Goal: Information Seeking & Learning: Check status

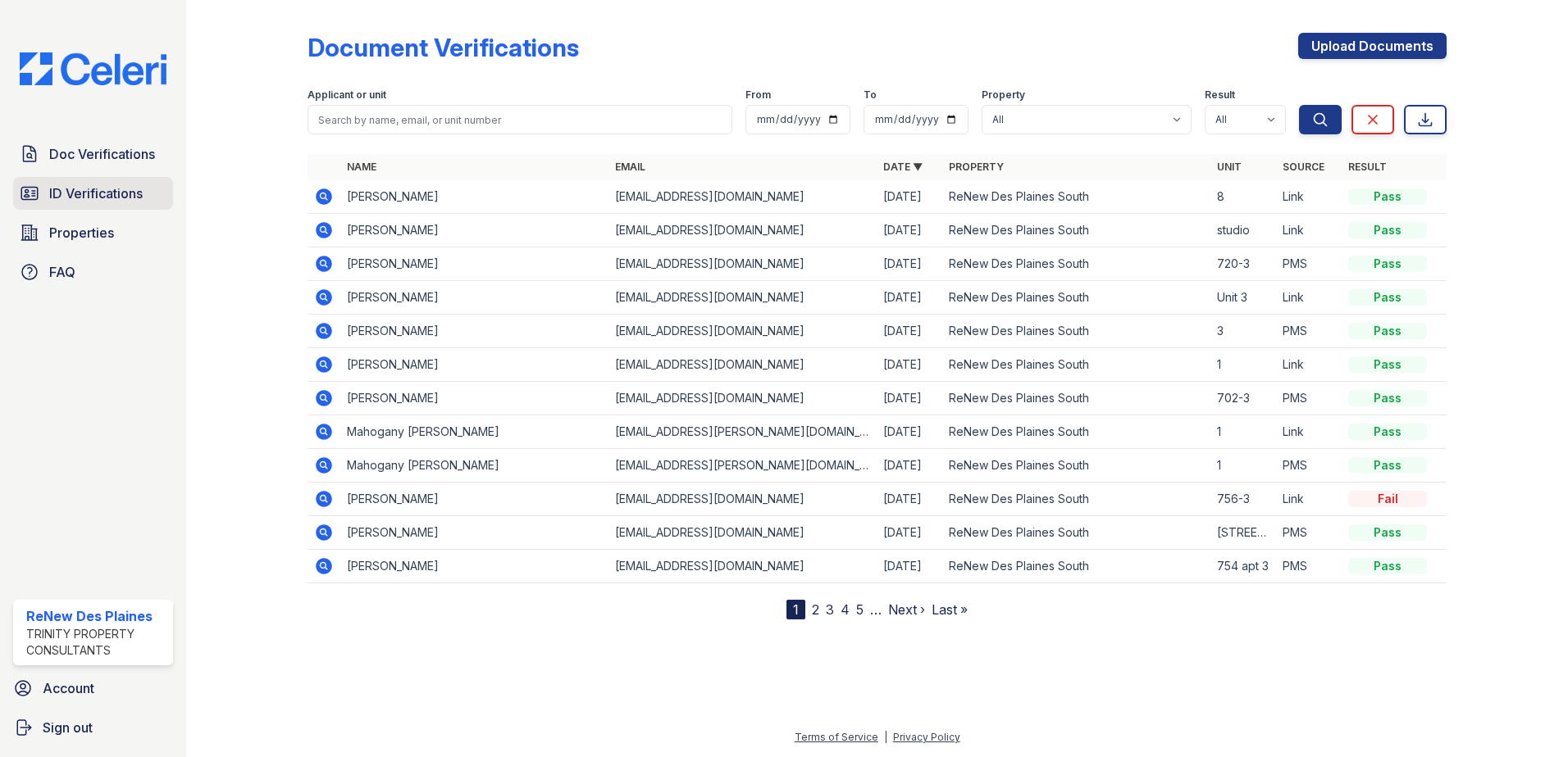
click at [122, 199] on span "ID Verifications" at bounding box center [96, 194] width 94 height 19
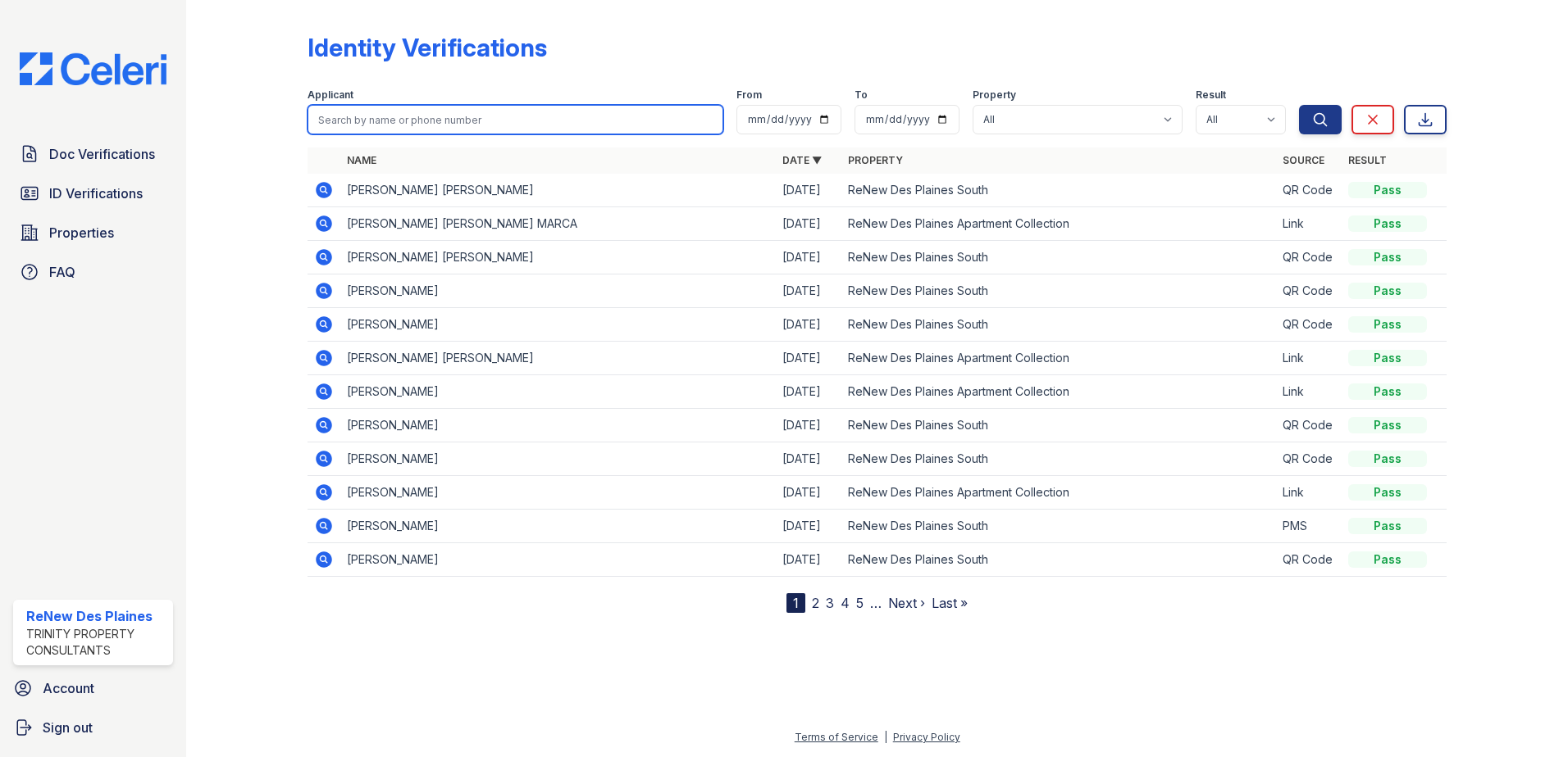
click at [376, 123] on input "search" at bounding box center [515, 120] width 415 height 30
type input "[PERSON_NAME]"
click at [1299, 105] on button "Search" at bounding box center [1320, 120] width 43 height 30
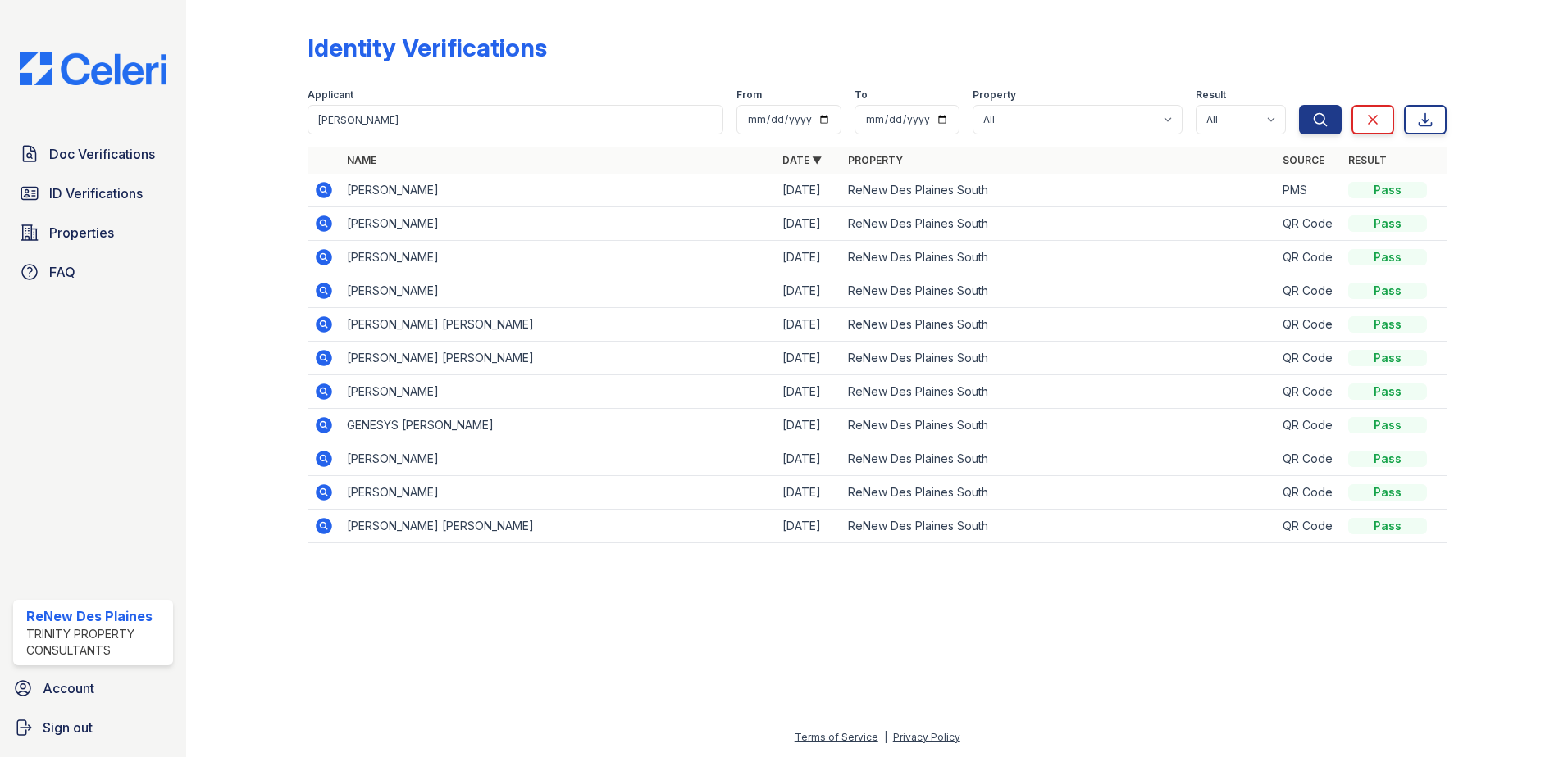
click at [324, 187] on icon at bounding box center [323, 190] width 19 height 19
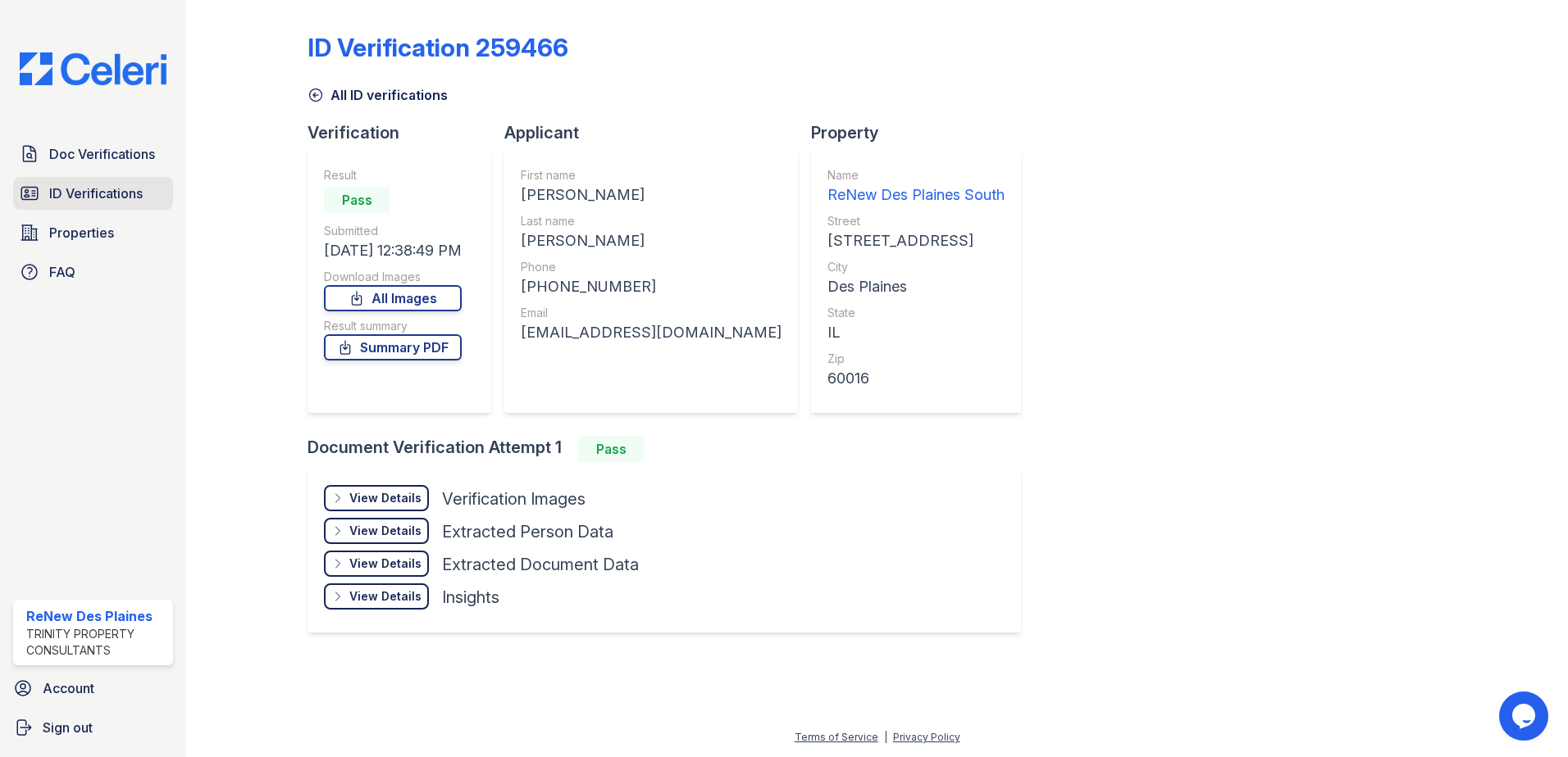
click at [77, 187] on span "ID Verifications" at bounding box center [96, 194] width 94 height 19
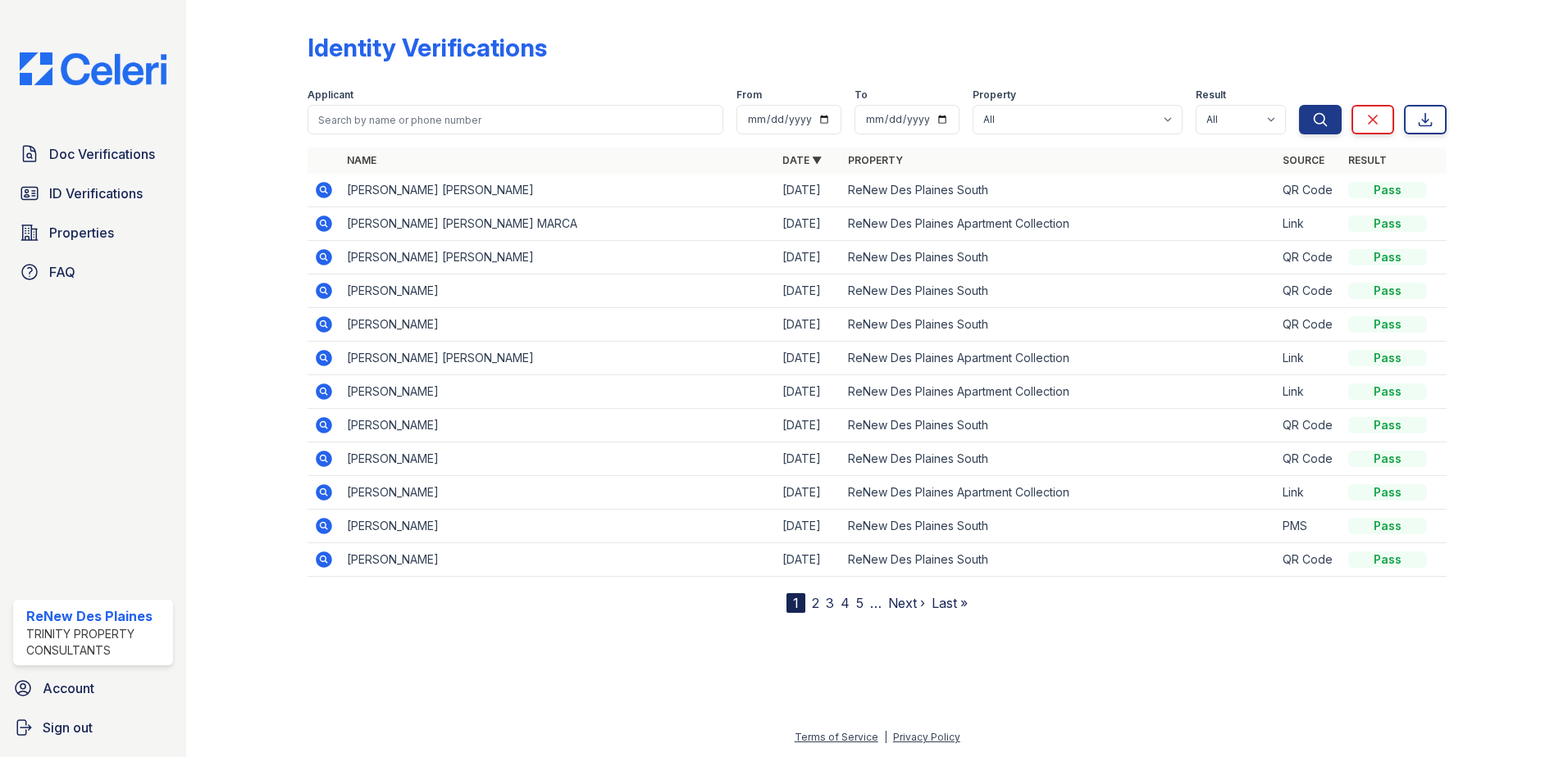
click at [808, 604] on nav "1 2 3 4 5 … Next › Last »" at bounding box center [876, 603] width 181 height 19
click at [819, 604] on link "2" at bounding box center [815, 603] width 7 height 17
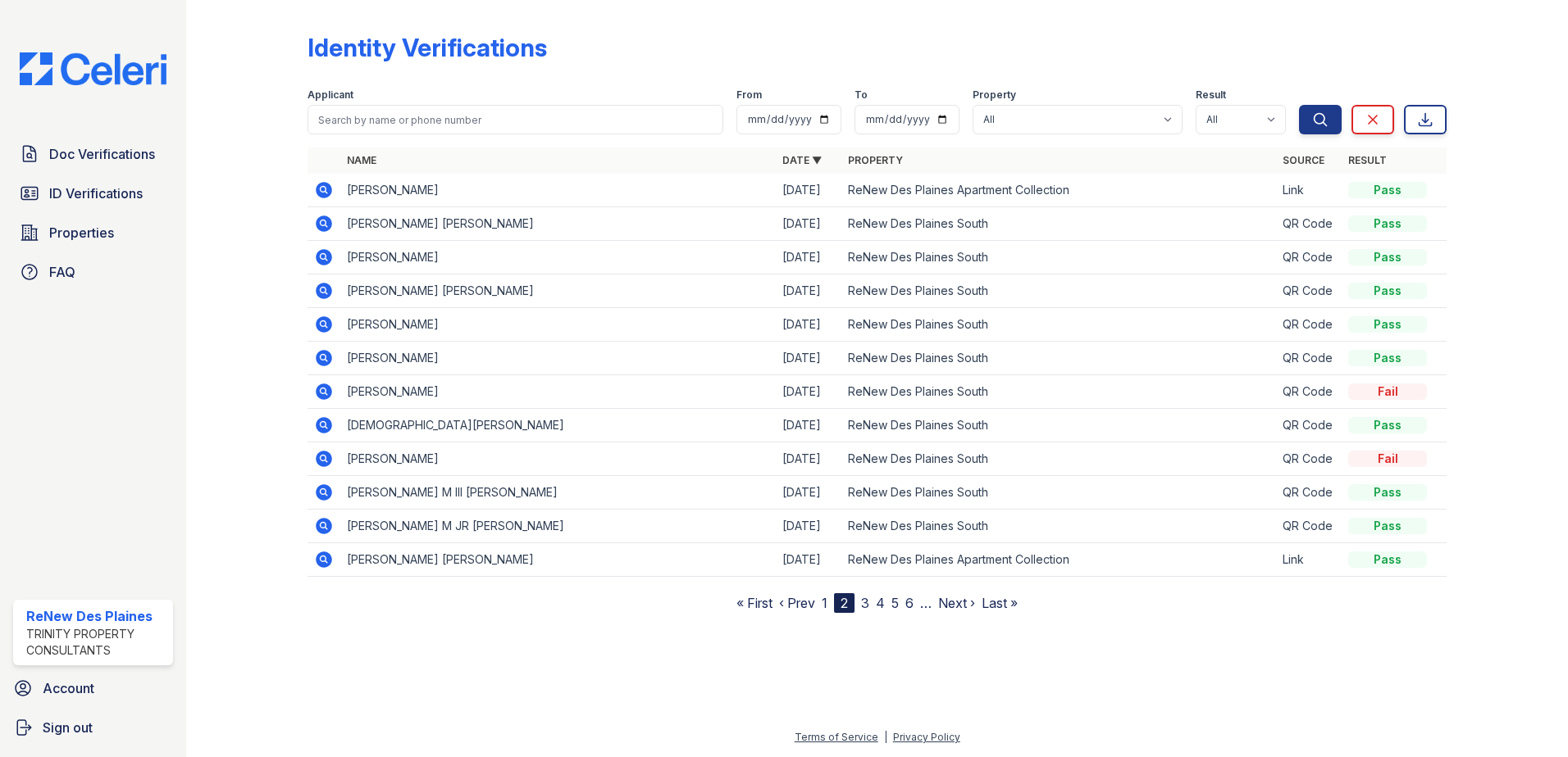
click at [866, 599] on link "3" at bounding box center [864, 603] width 8 height 17
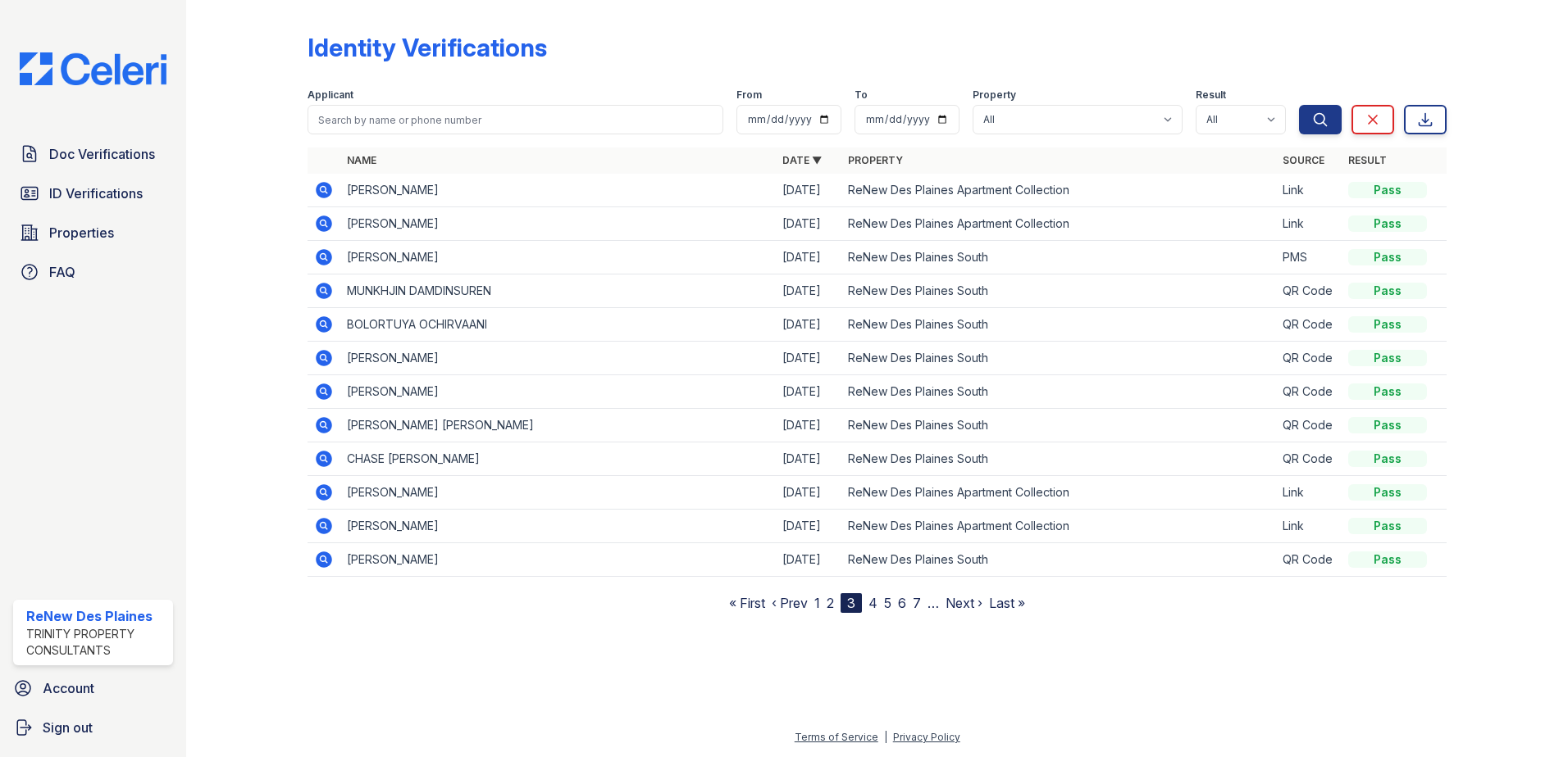
click at [872, 605] on link "4" at bounding box center [873, 603] width 9 height 17
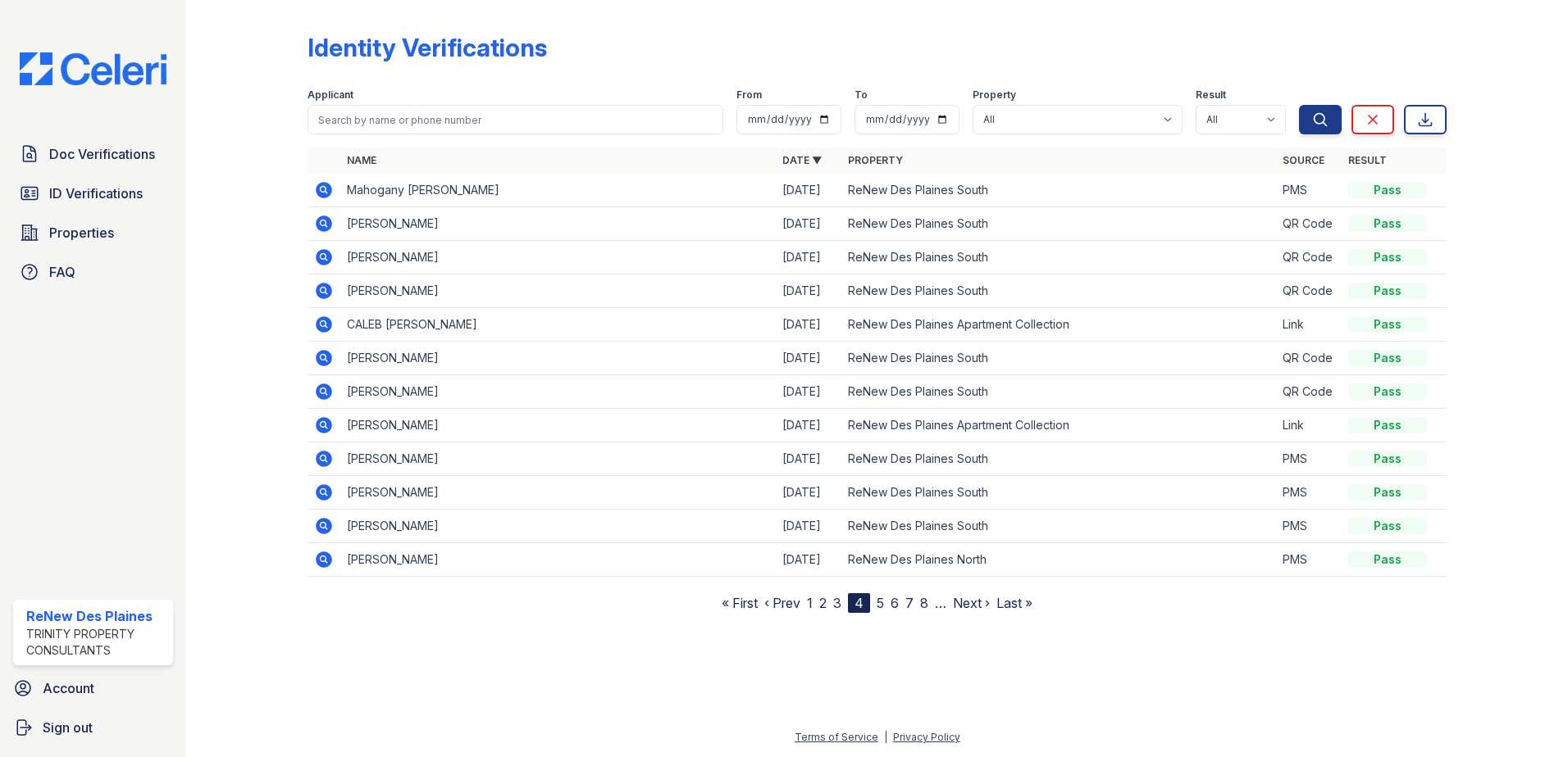
click at [877, 602] on link "5" at bounding box center [880, 603] width 7 height 17
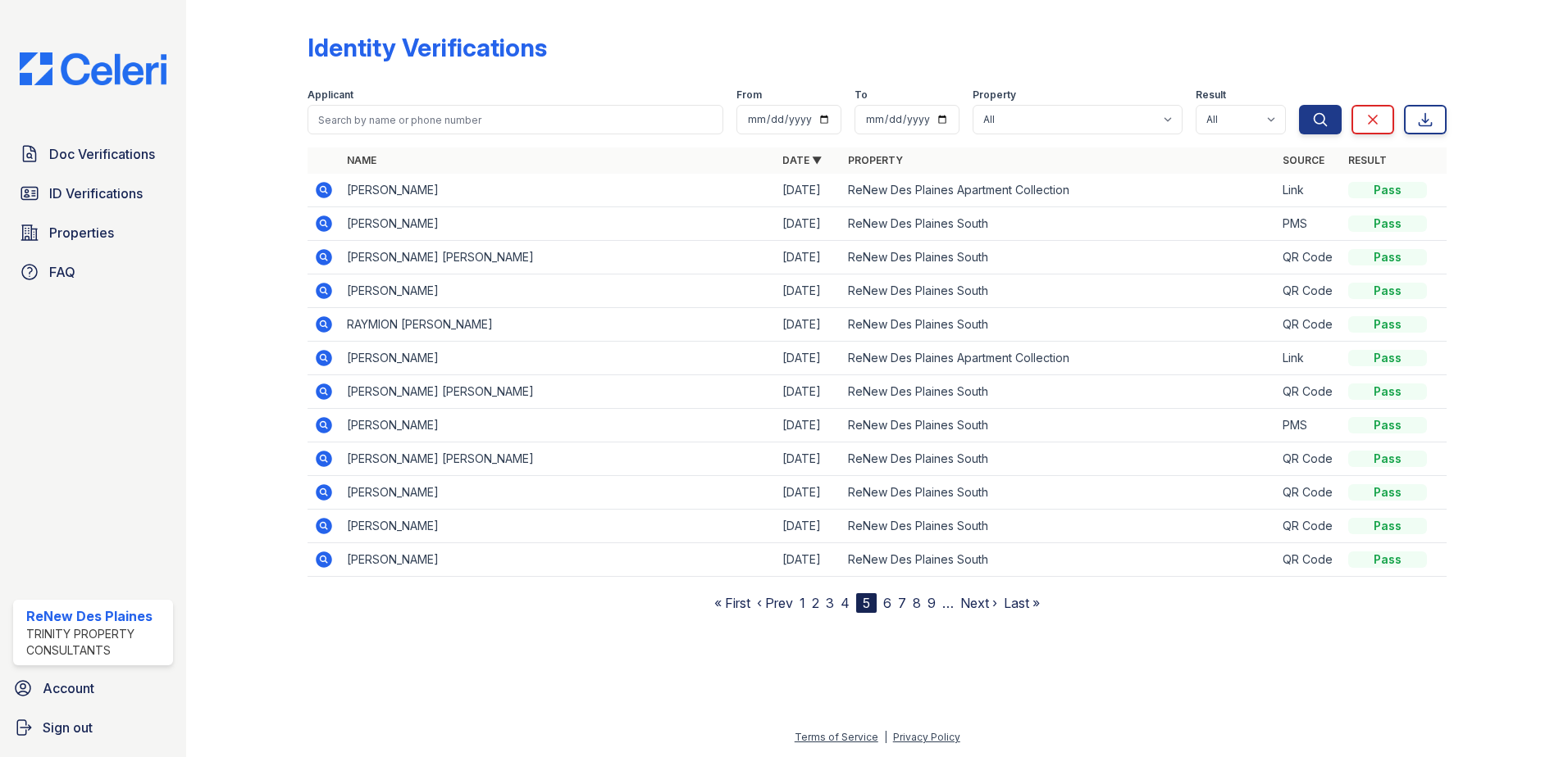
click at [890, 601] on link "6" at bounding box center [887, 603] width 8 height 17
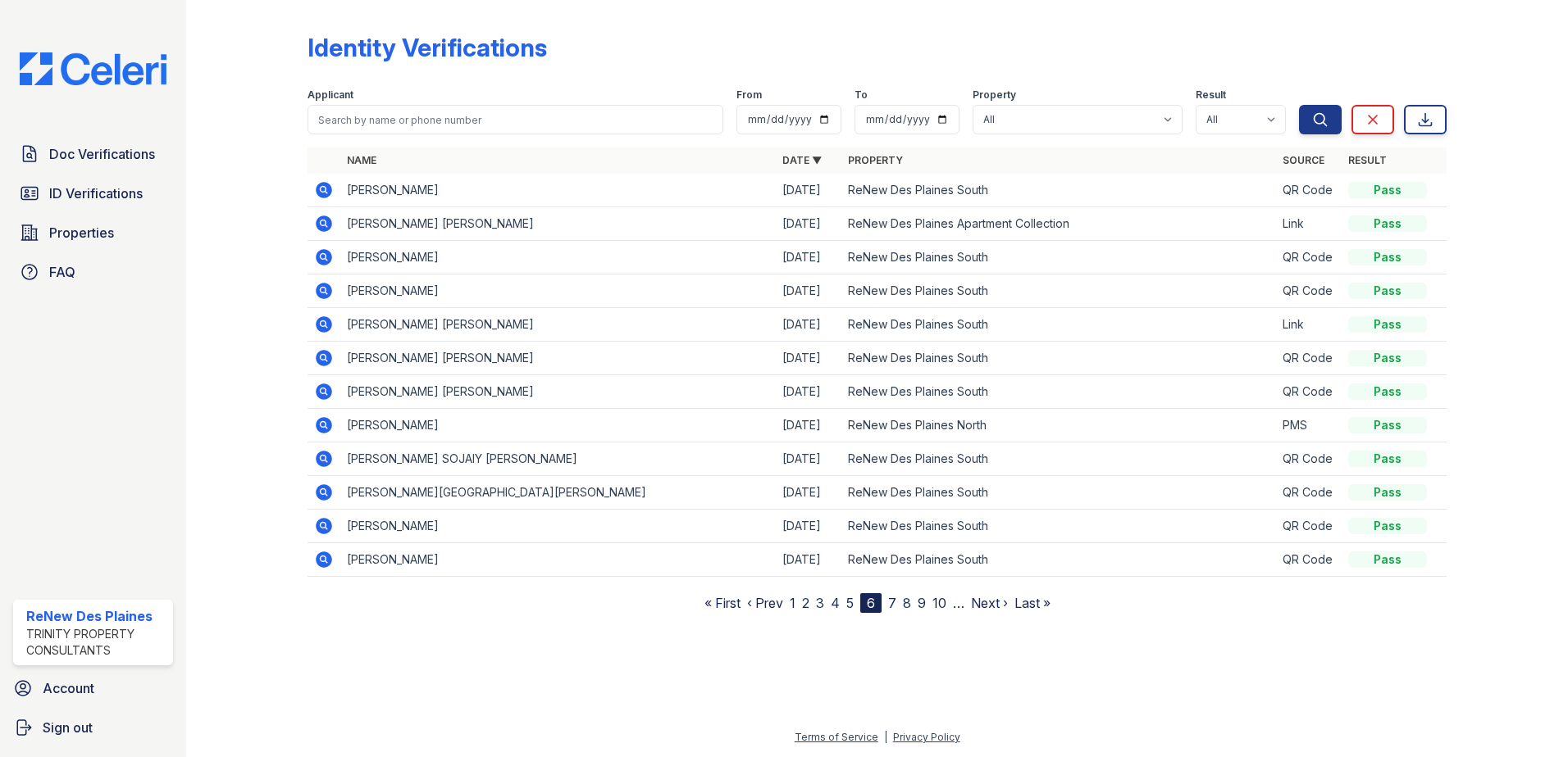
click at [892, 604] on link "7" at bounding box center [891, 603] width 8 height 17
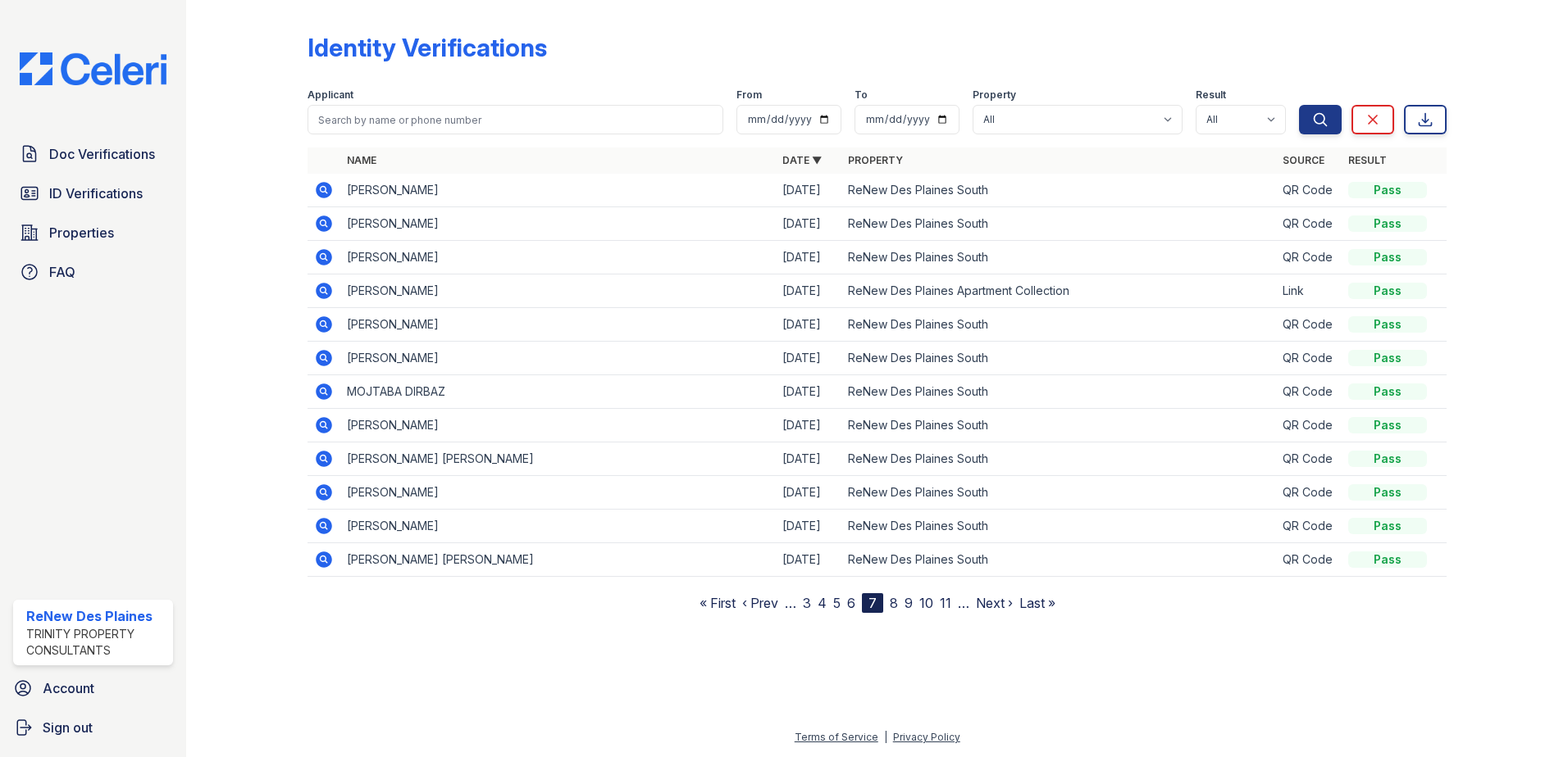
click at [894, 605] on link "8" at bounding box center [893, 603] width 8 height 17
click at [890, 602] on link "9" at bounding box center [890, 603] width 8 height 17
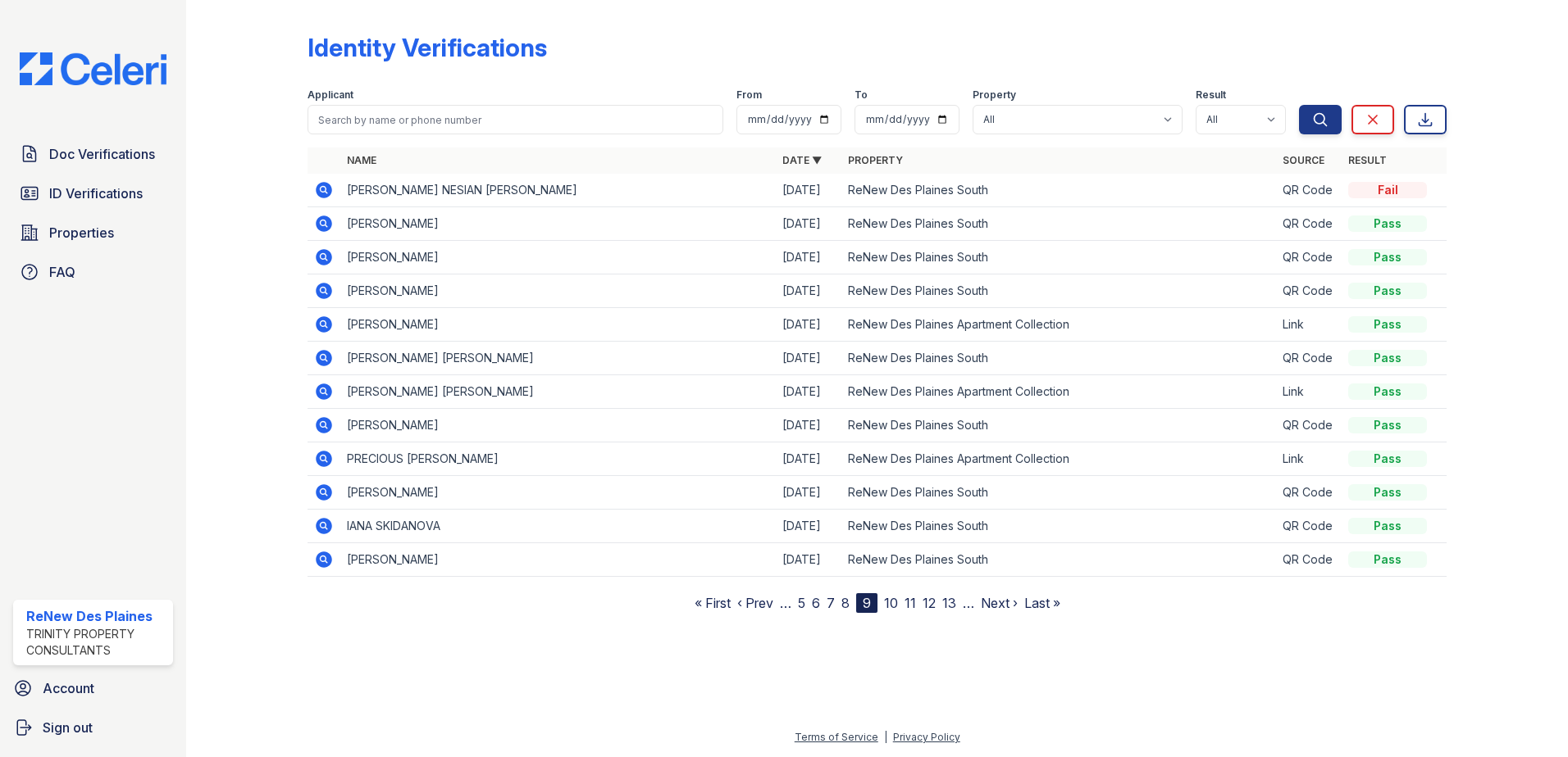
click at [894, 605] on link "10" at bounding box center [891, 603] width 14 height 17
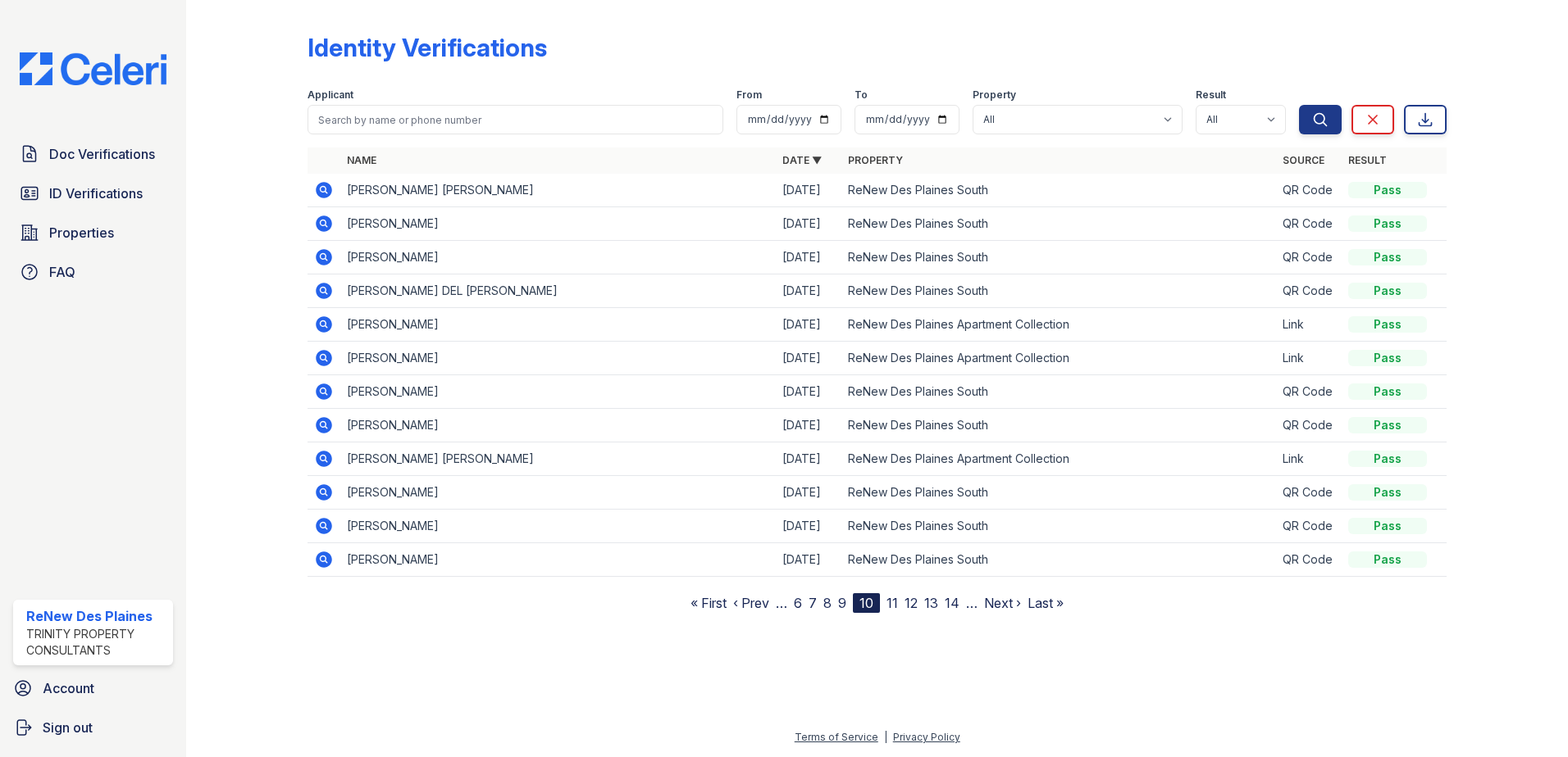
click at [897, 604] on link "11" at bounding box center [891, 603] width 11 height 17
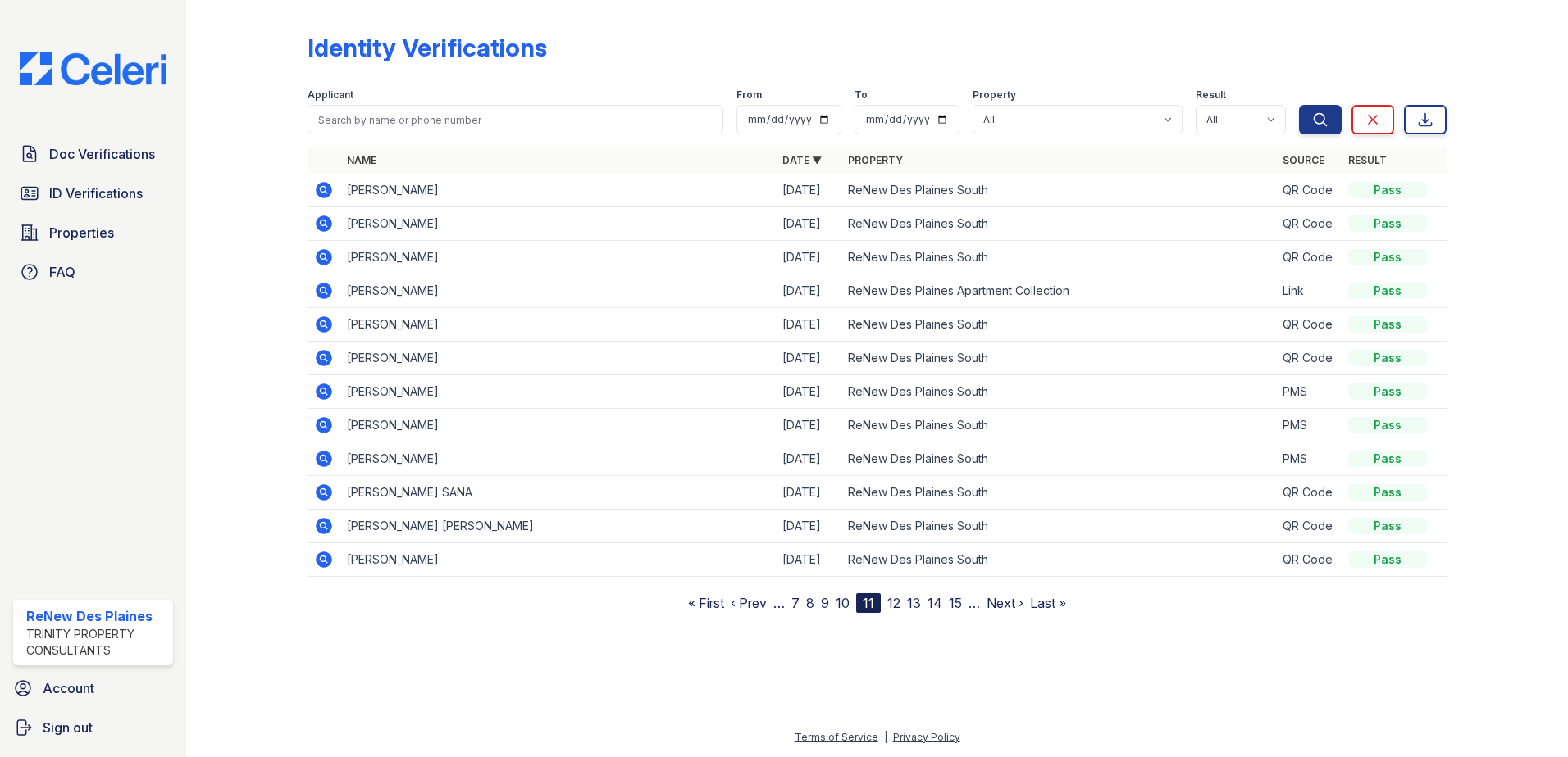
click at [896, 599] on link "12" at bounding box center [893, 603] width 13 height 17
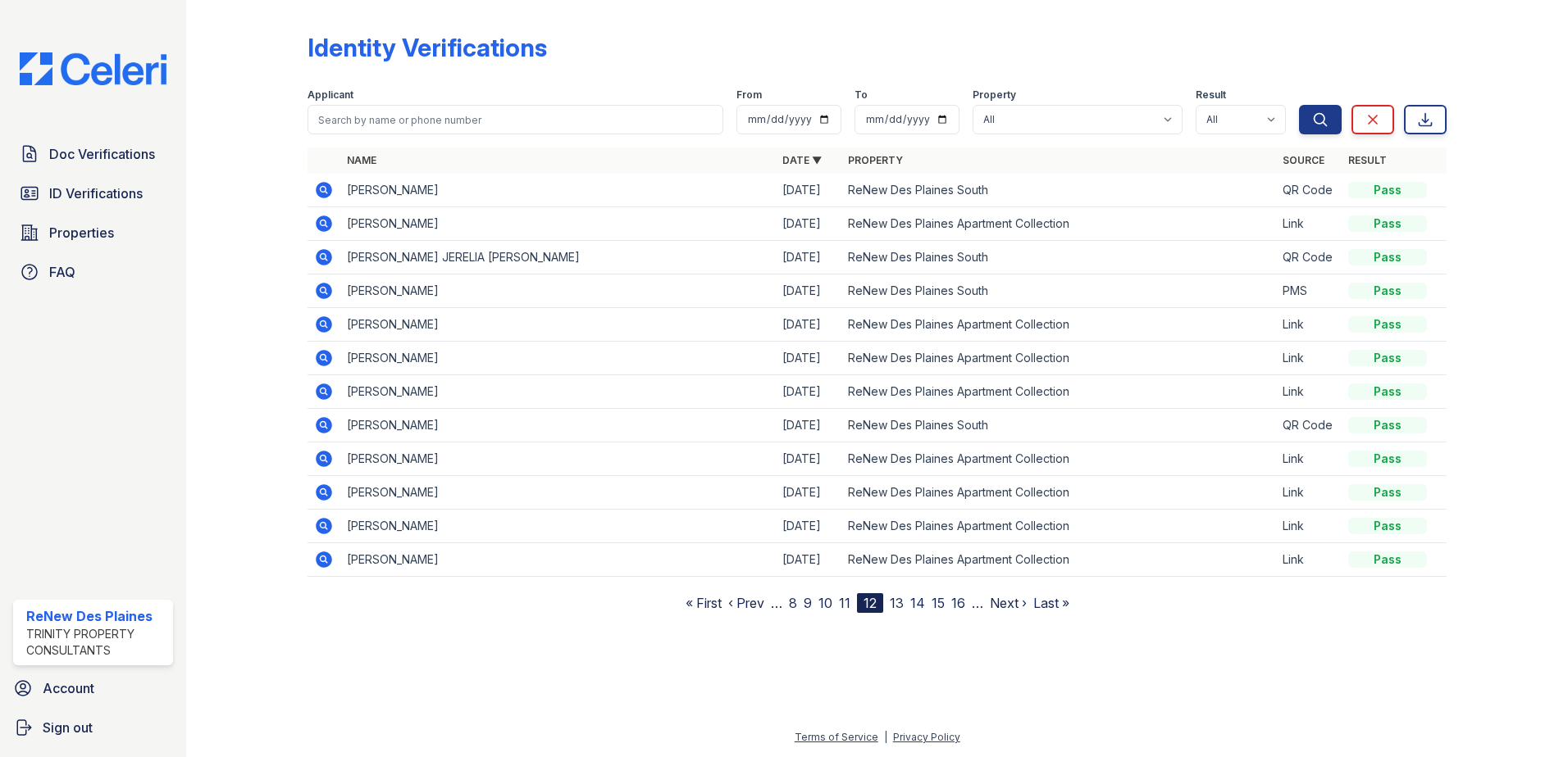
click at [896, 603] on link "13" at bounding box center [897, 603] width 14 height 17
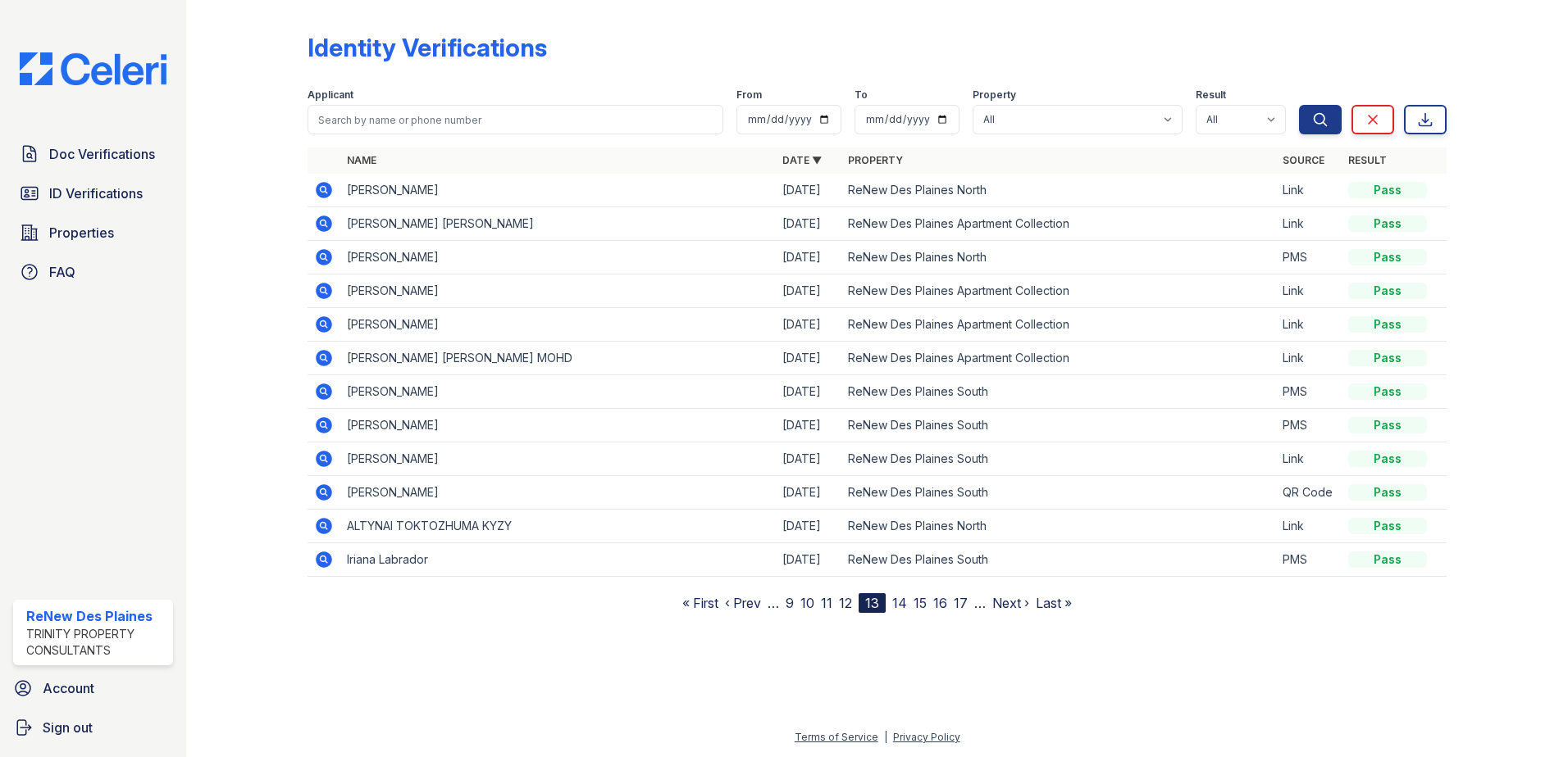
click at [321, 430] on icon at bounding box center [323, 425] width 17 height 17
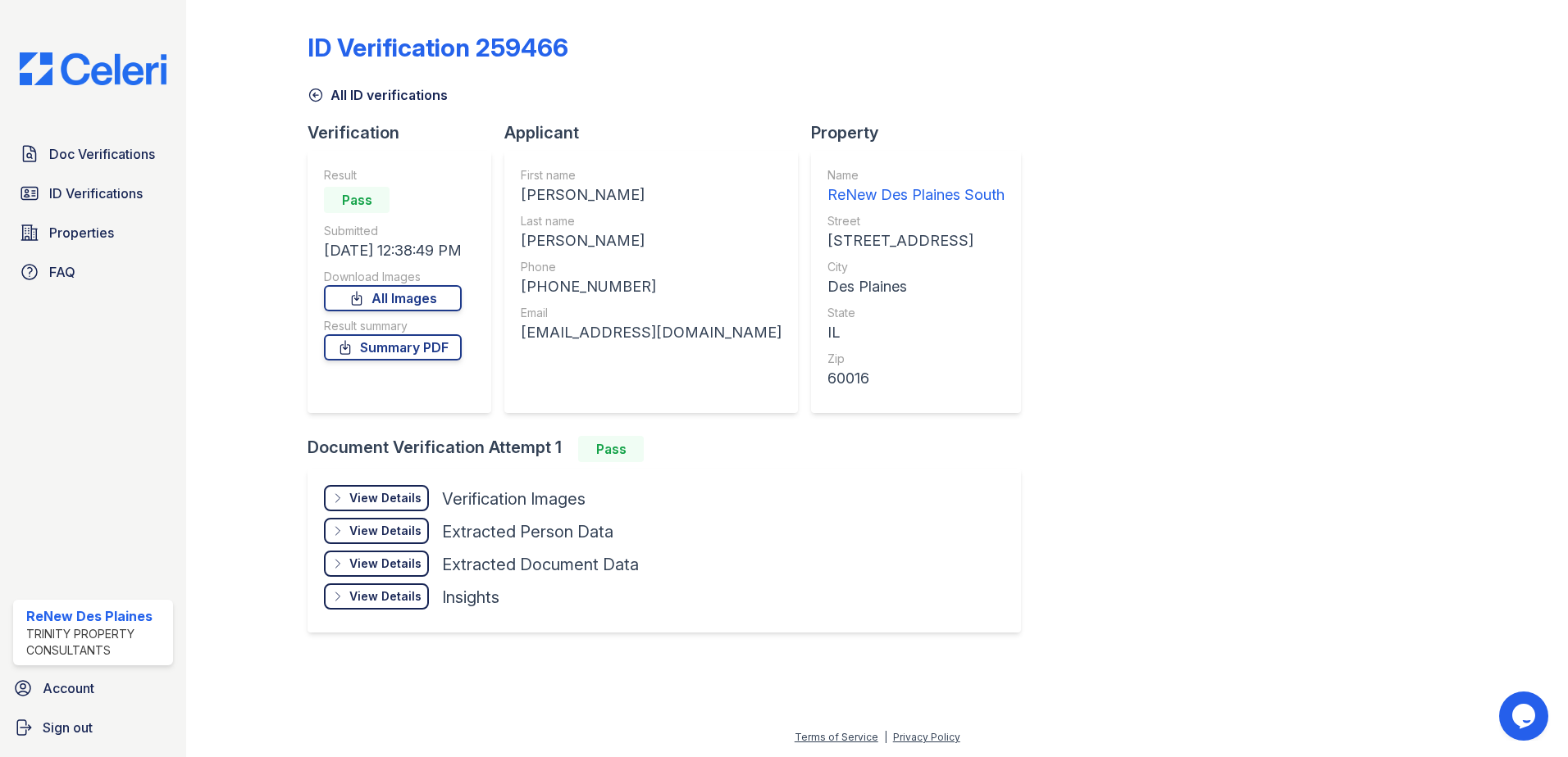
click at [391, 499] on div "View Details" at bounding box center [386, 498] width 72 height 17
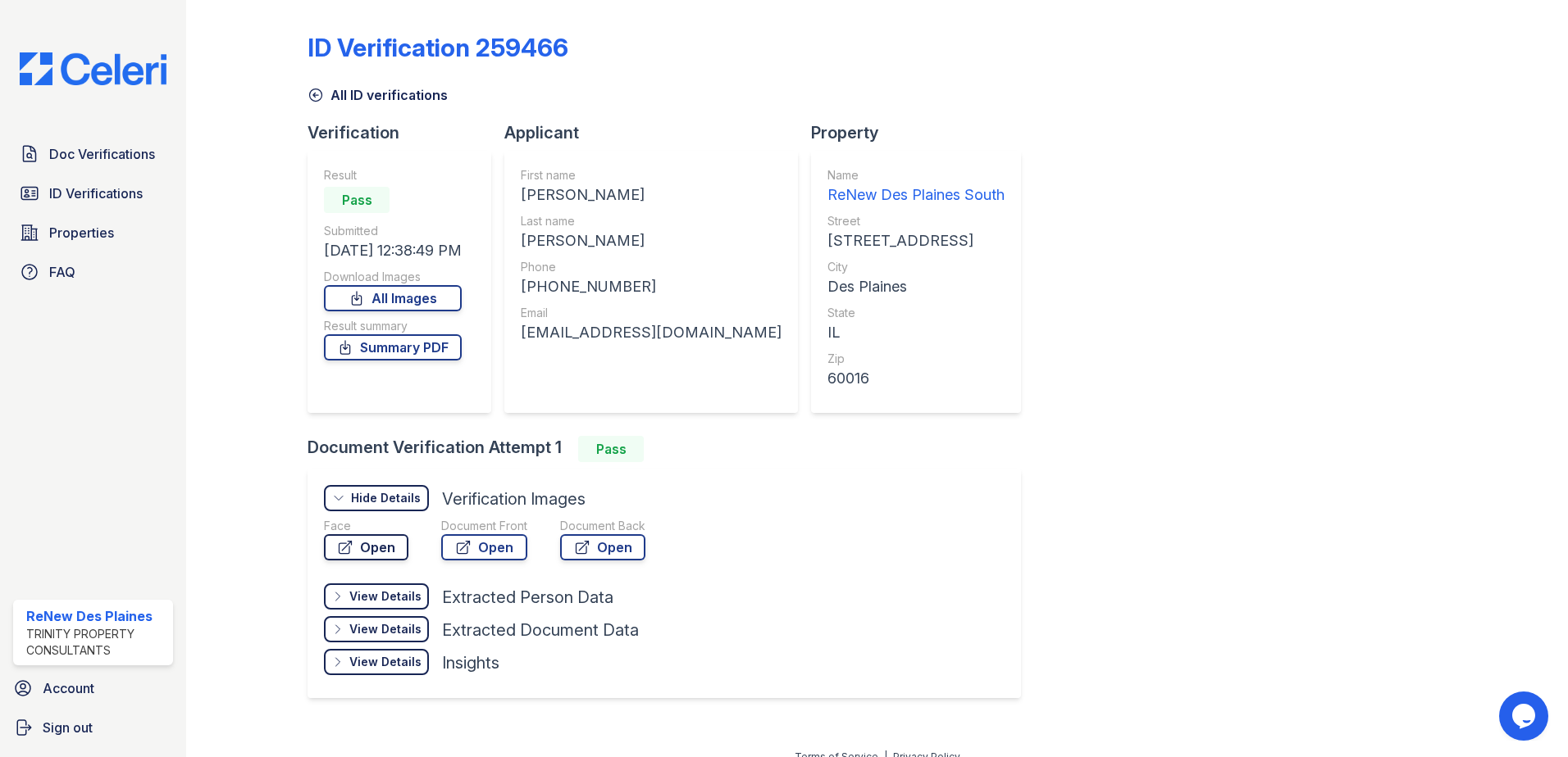
click at [394, 550] on link "Open" at bounding box center [366, 548] width 84 height 26
click at [489, 548] on link "Open" at bounding box center [484, 548] width 86 height 26
click at [315, 95] on icon at bounding box center [316, 95] width 17 height 17
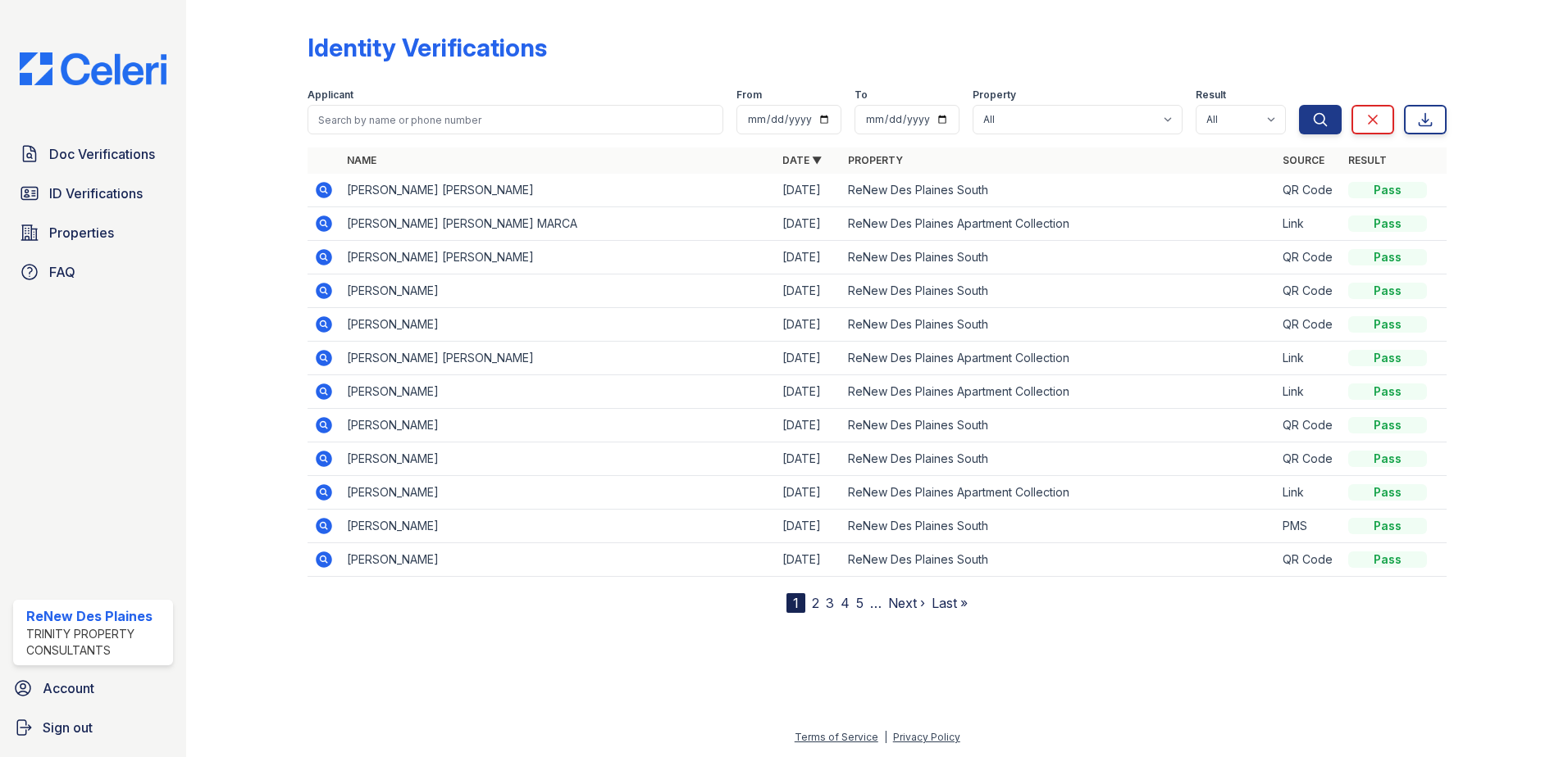
click at [856, 604] on link "5" at bounding box center [860, 603] width 7 height 17
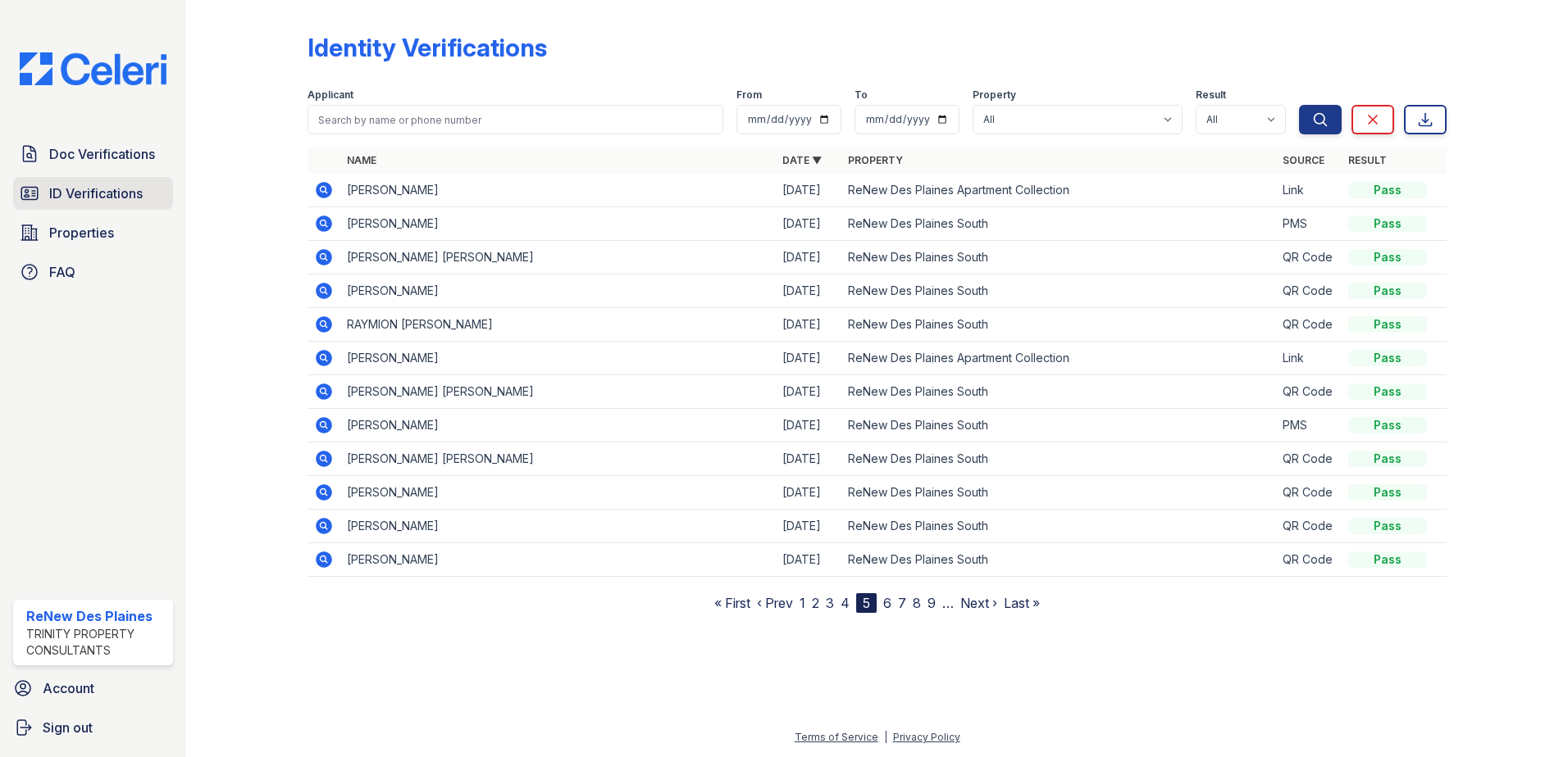
click at [110, 190] on span "ID Verifications" at bounding box center [96, 194] width 94 height 19
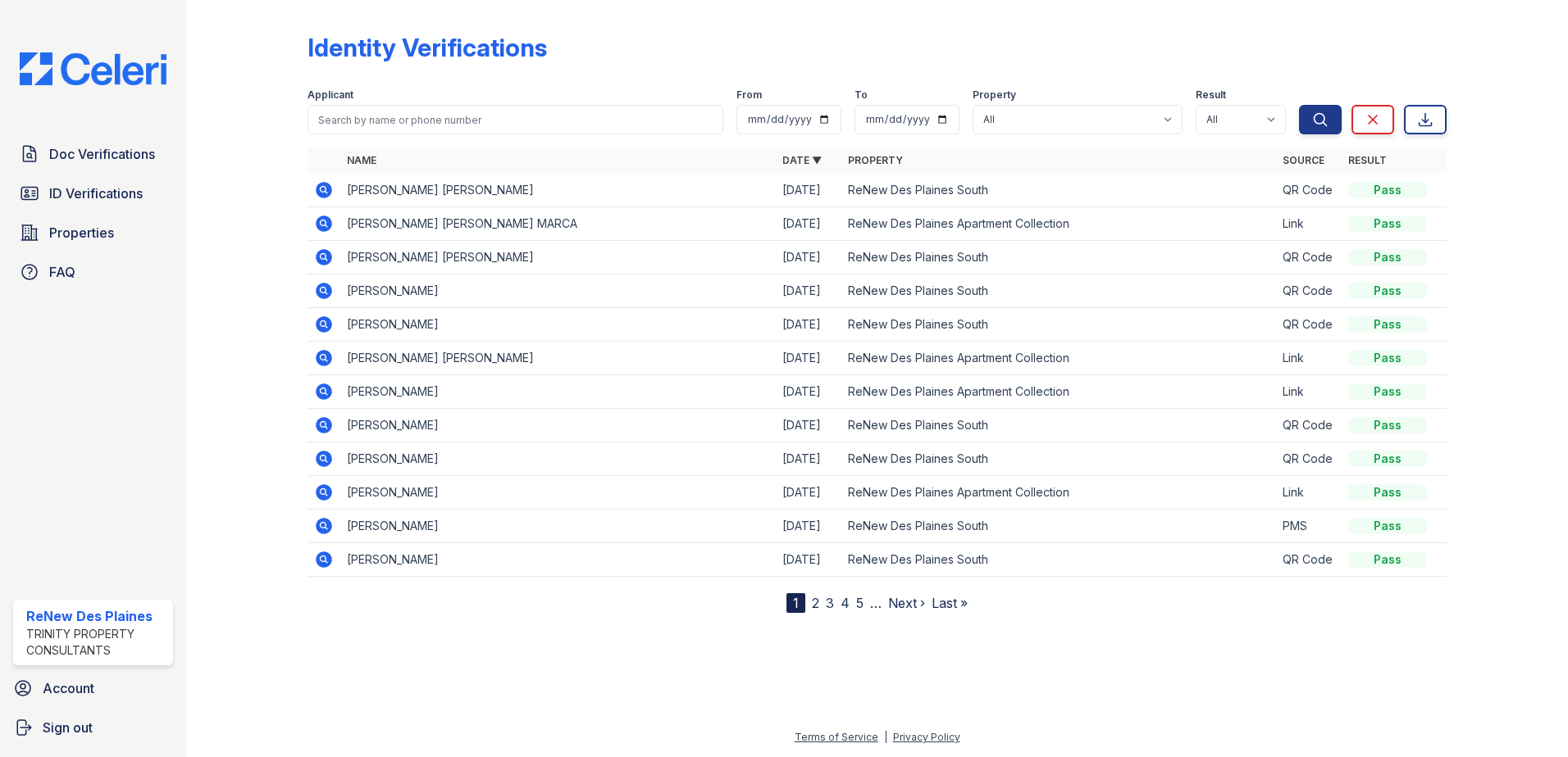
click at [846, 605] on link "4" at bounding box center [845, 603] width 9 height 17
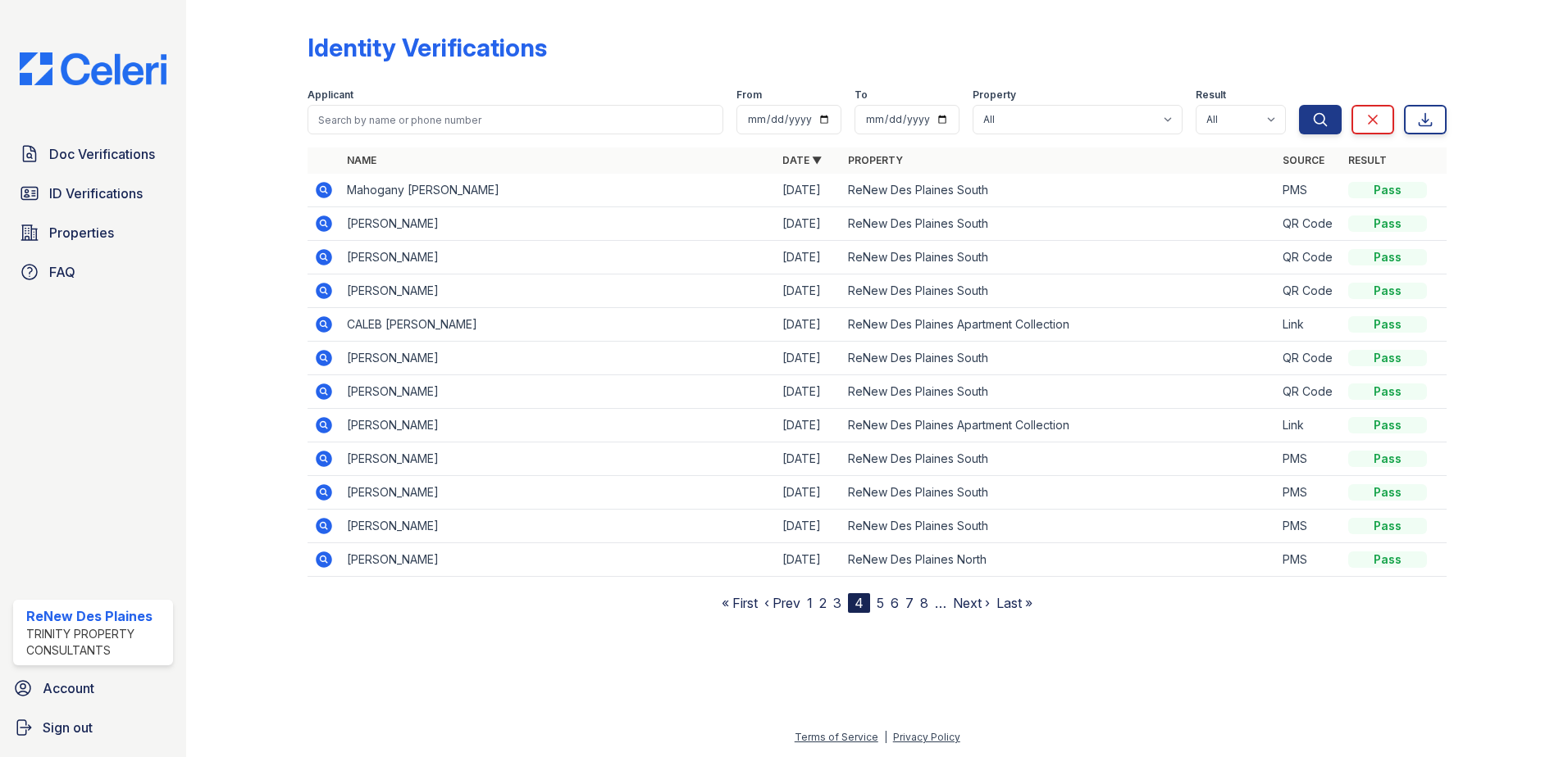
click at [884, 604] on link "5" at bounding box center [880, 603] width 7 height 17
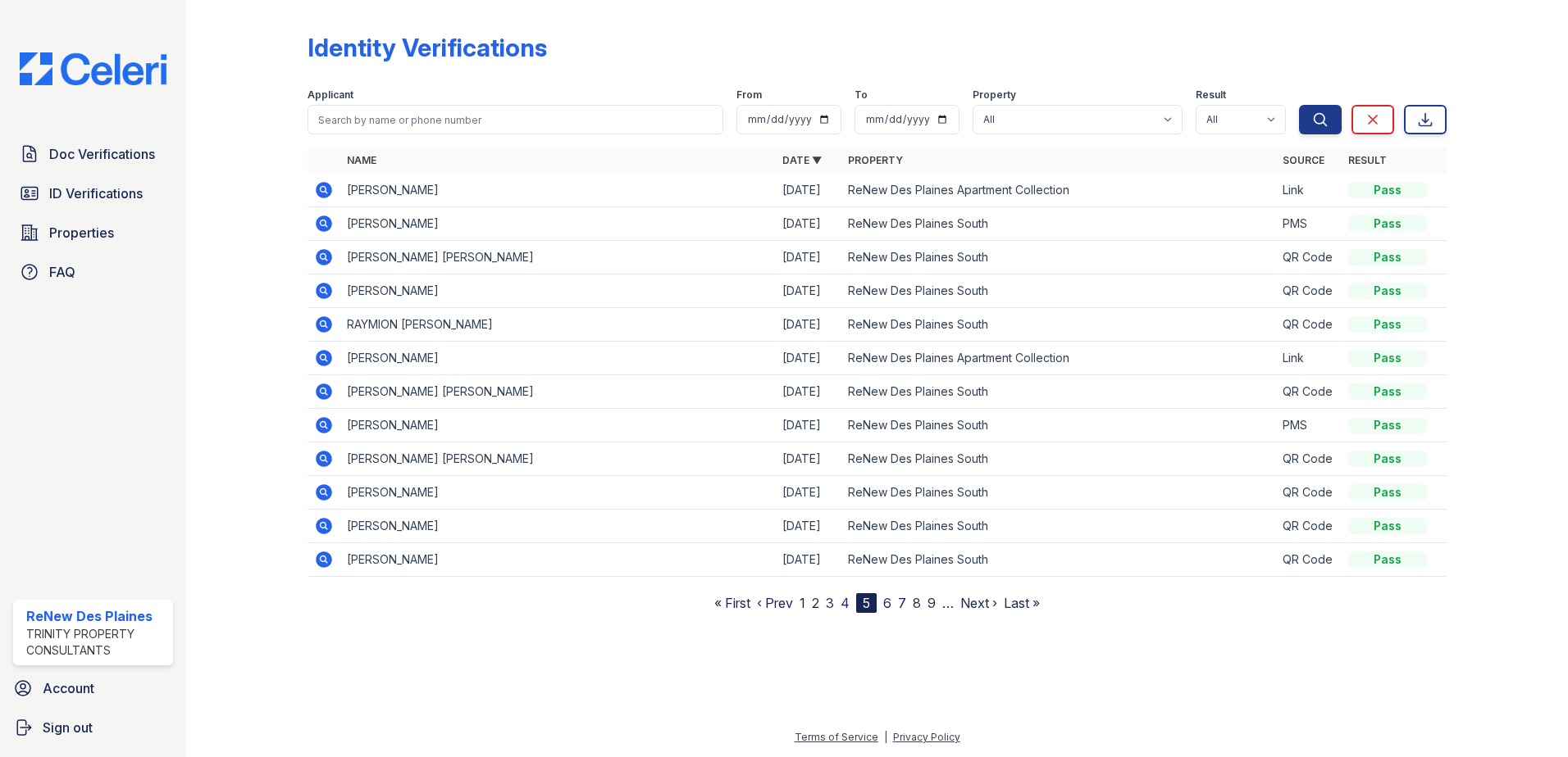
click at [887, 601] on link "6" at bounding box center [887, 603] width 8 height 17
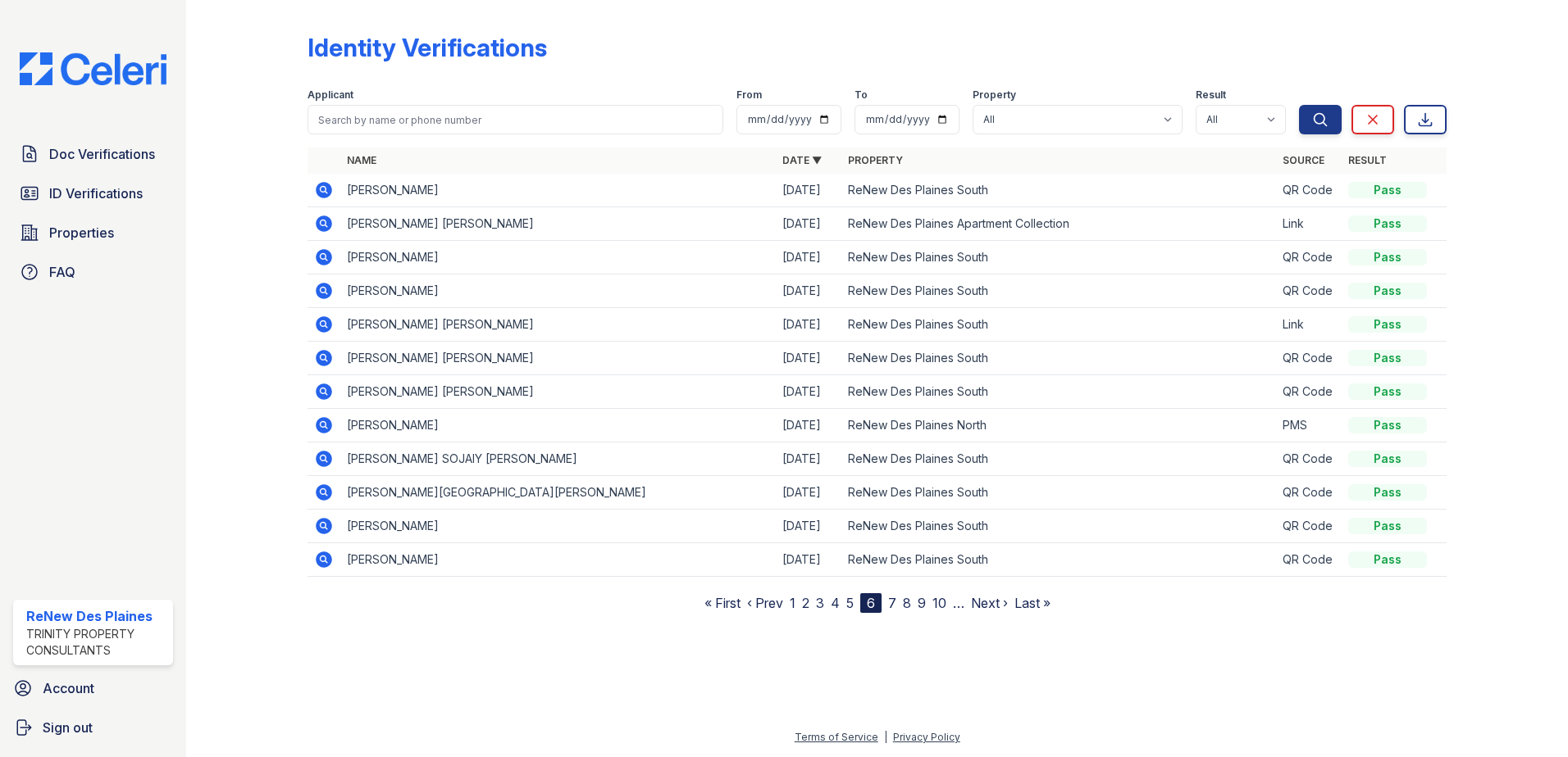
click at [895, 605] on link "7" at bounding box center [891, 603] width 8 height 17
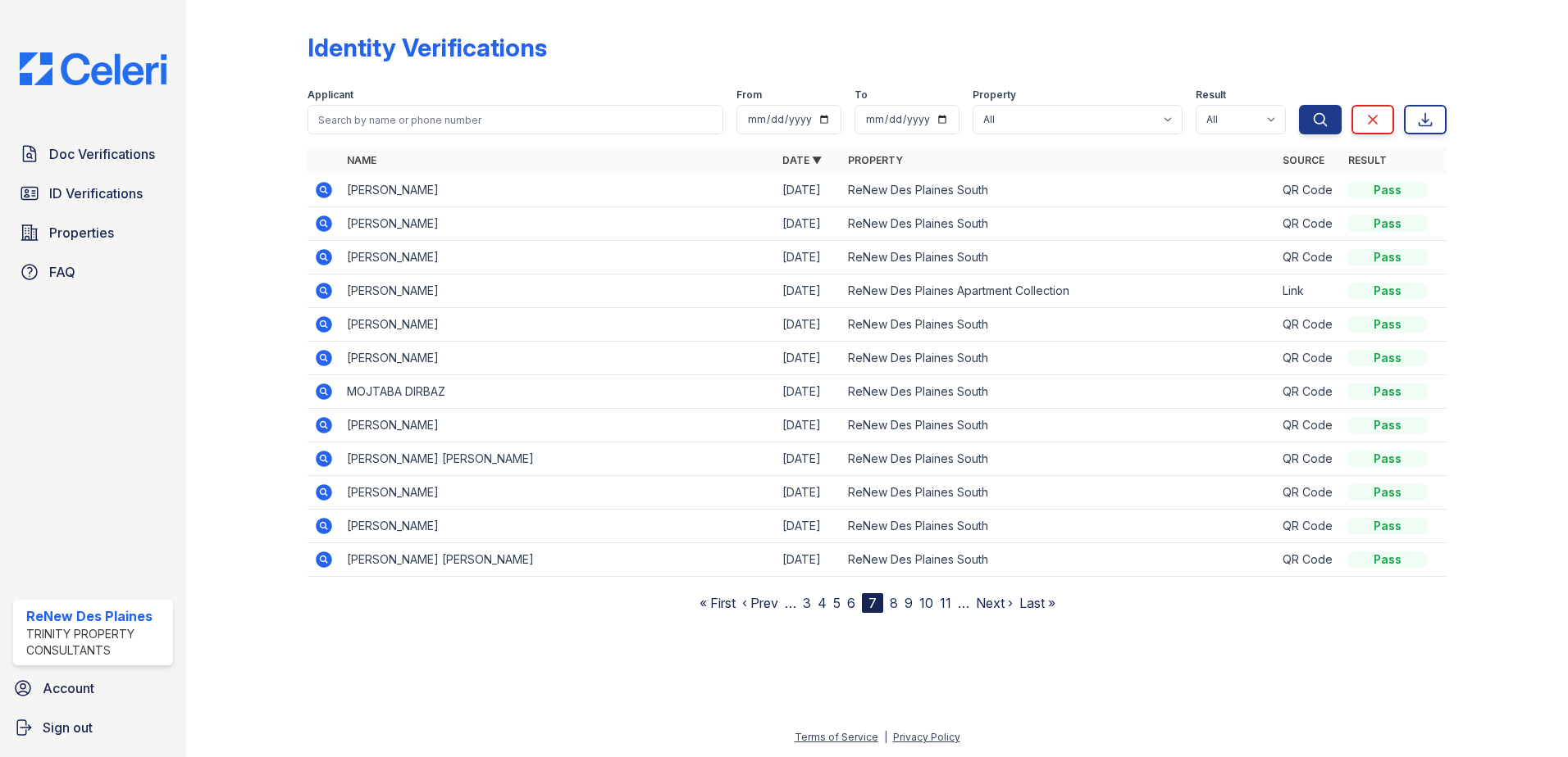
click at [896, 605] on link "8" at bounding box center [893, 603] width 8 height 17
click at [892, 606] on link "9" at bounding box center [890, 603] width 8 height 17
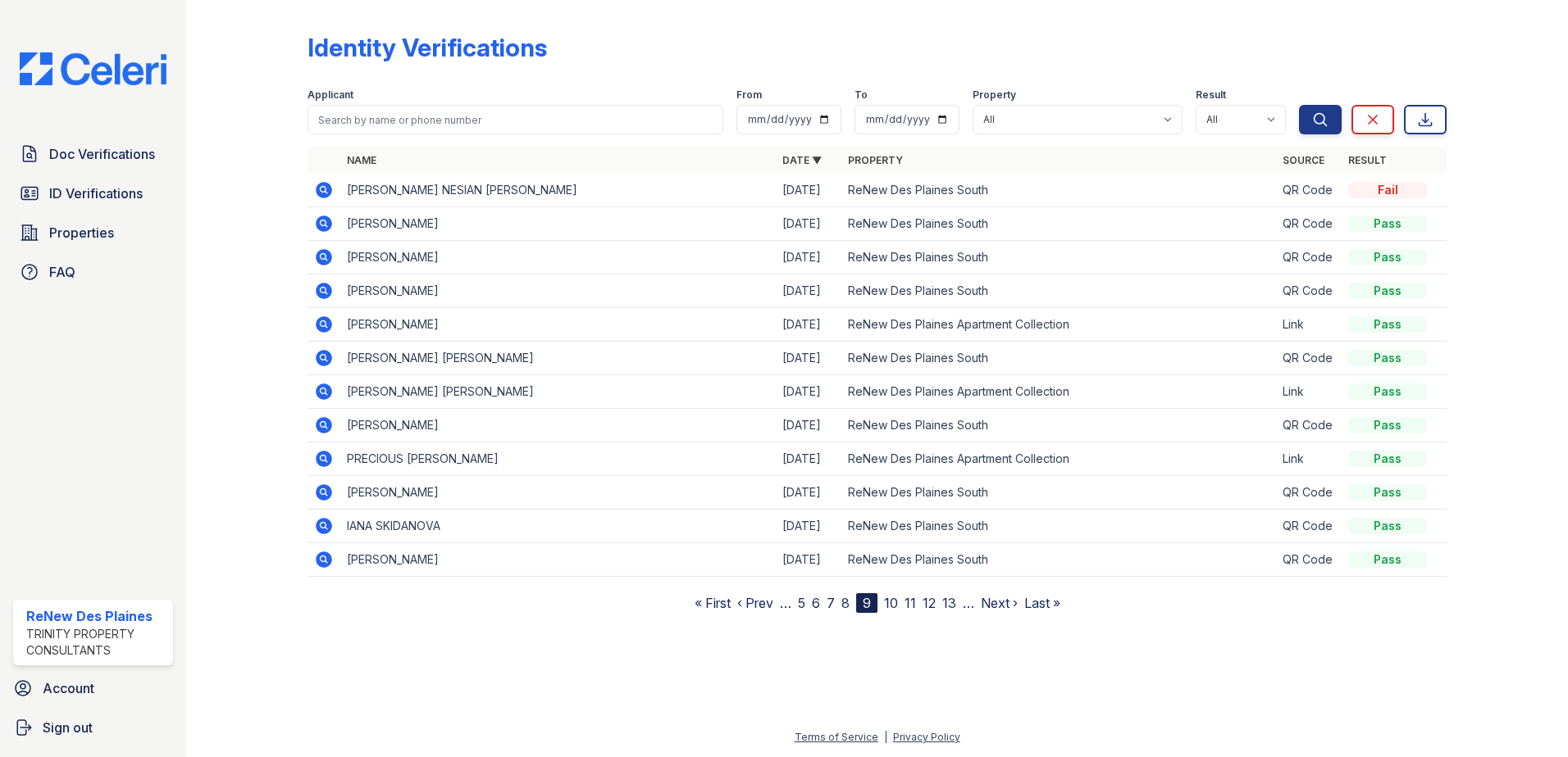
click at [891, 604] on link "10" at bounding box center [891, 603] width 14 height 17
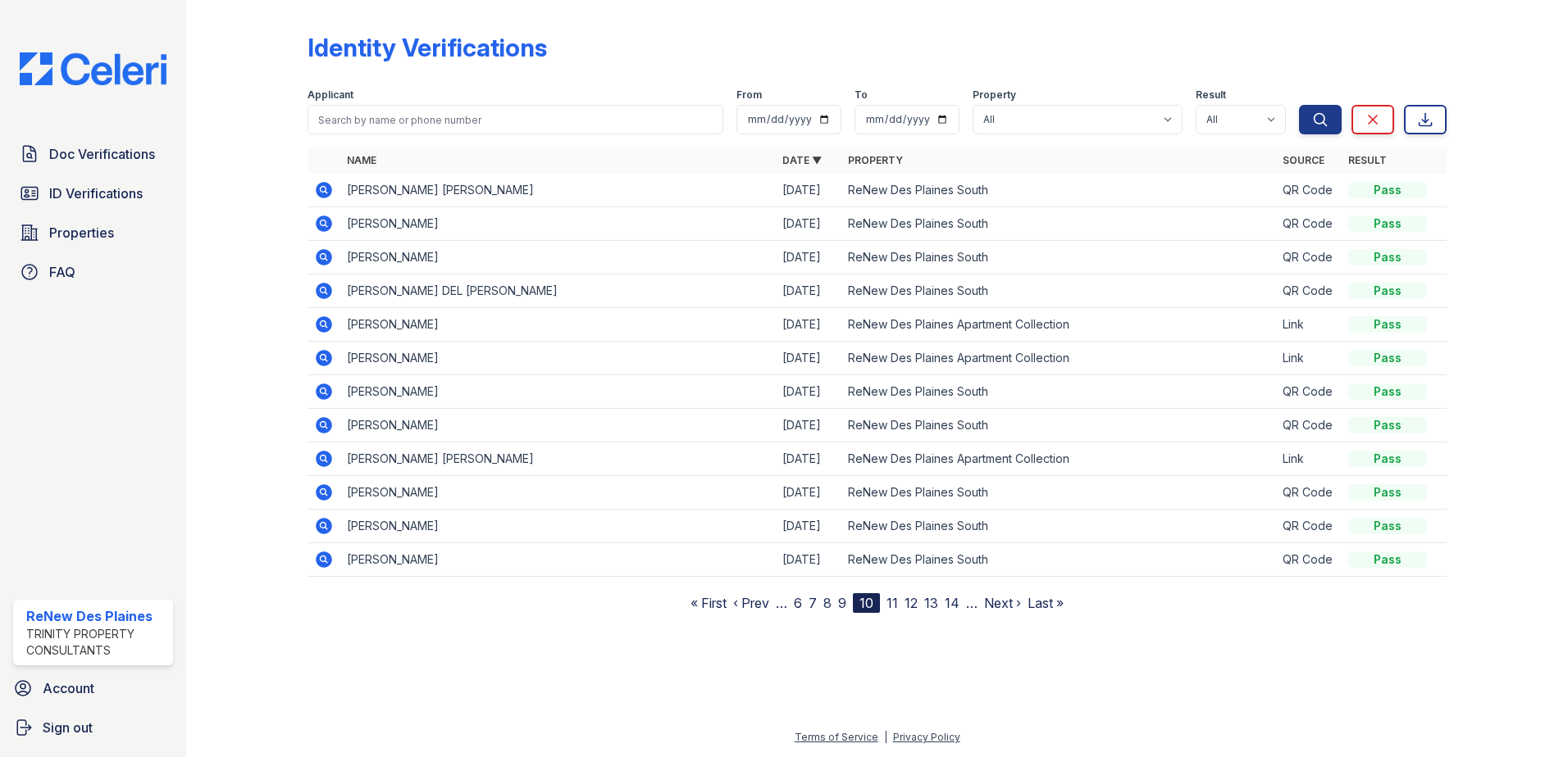
click at [898, 600] on nav "« First ‹ Prev … 6 7 8 9 10 11 12 13 14 … Next › Last »" at bounding box center [877, 603] width 373 height 19
click at [894, 602] on link "11" at bounding box center [891, 603] width 11 height 17
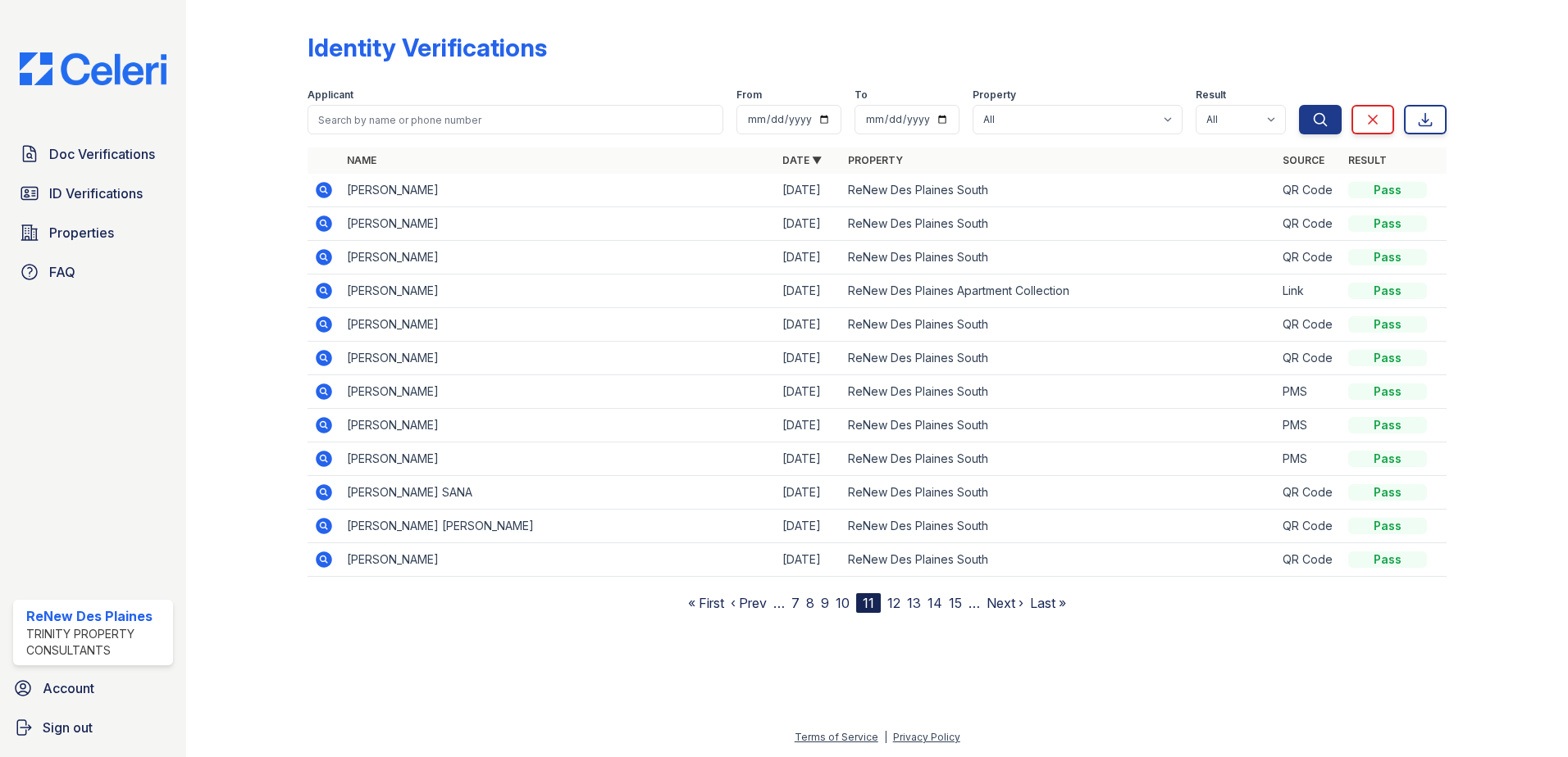
click at [895, 603] on link "12" at bounding box center [893, 603] width 13 height 17
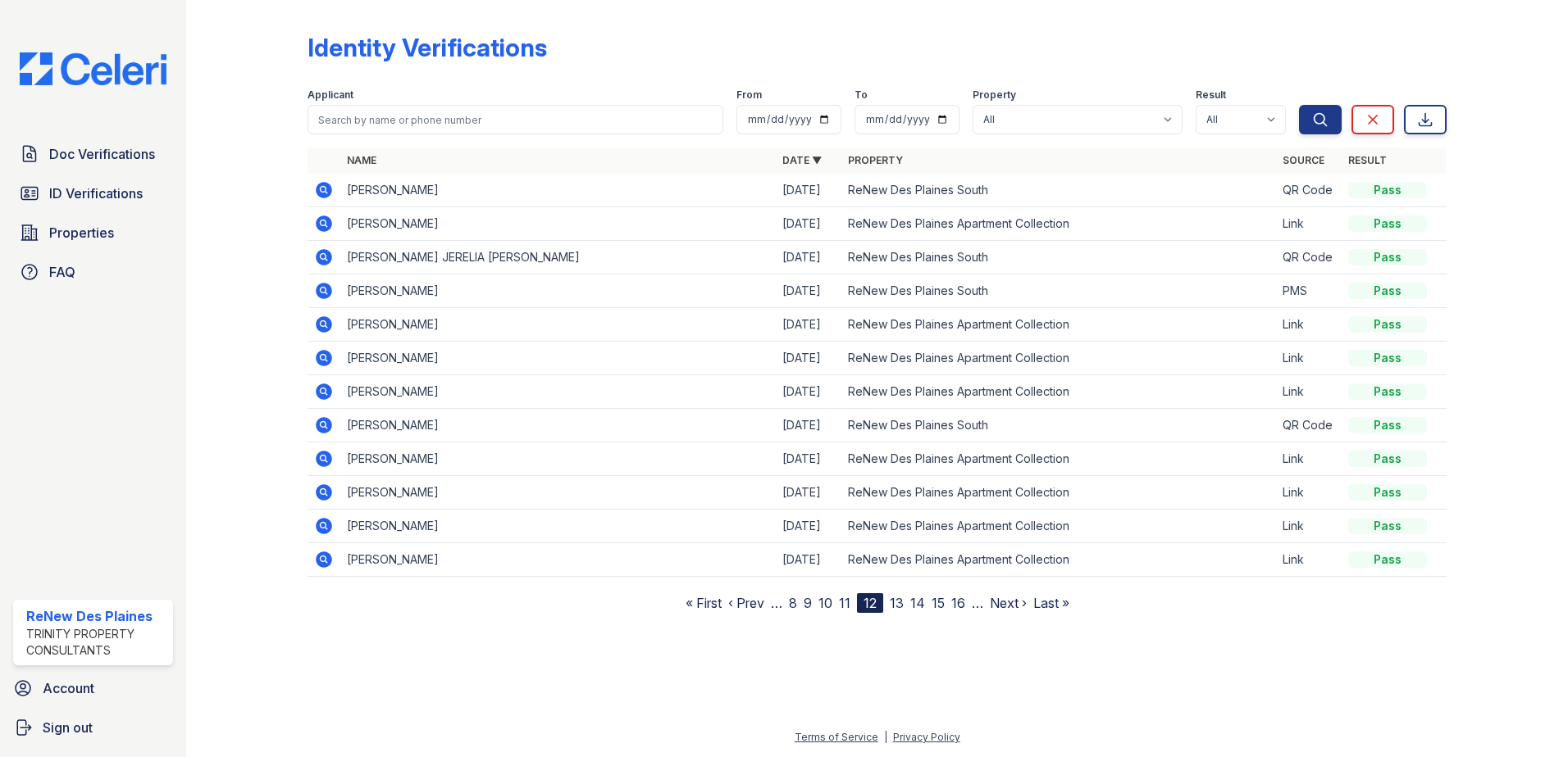
click at [898, 608] on link "13" at bounding box center [897, 603] width 14 height 17
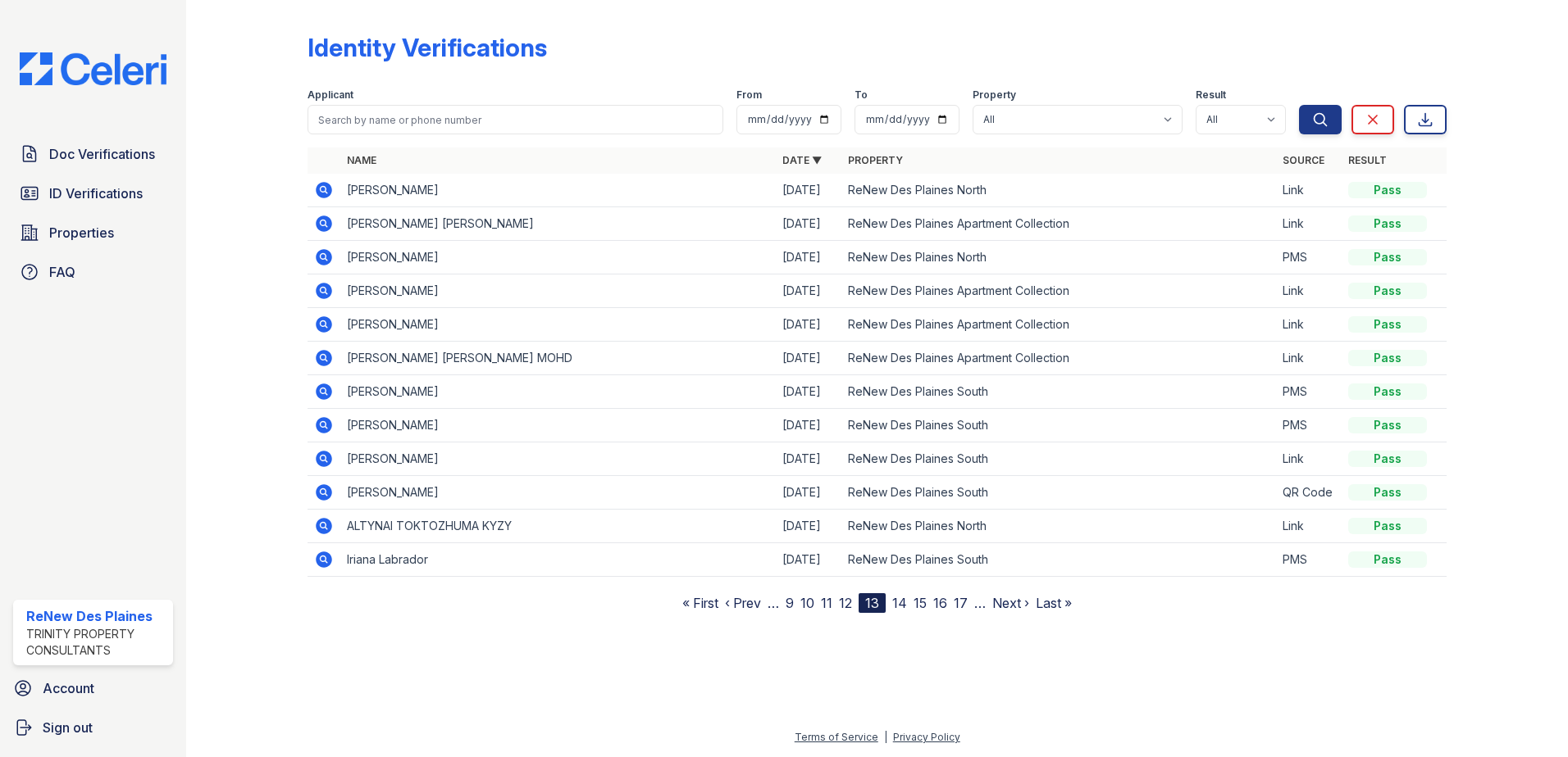
click at [327, 424] on icon at bounding box center [323, 425] width 17 height 17
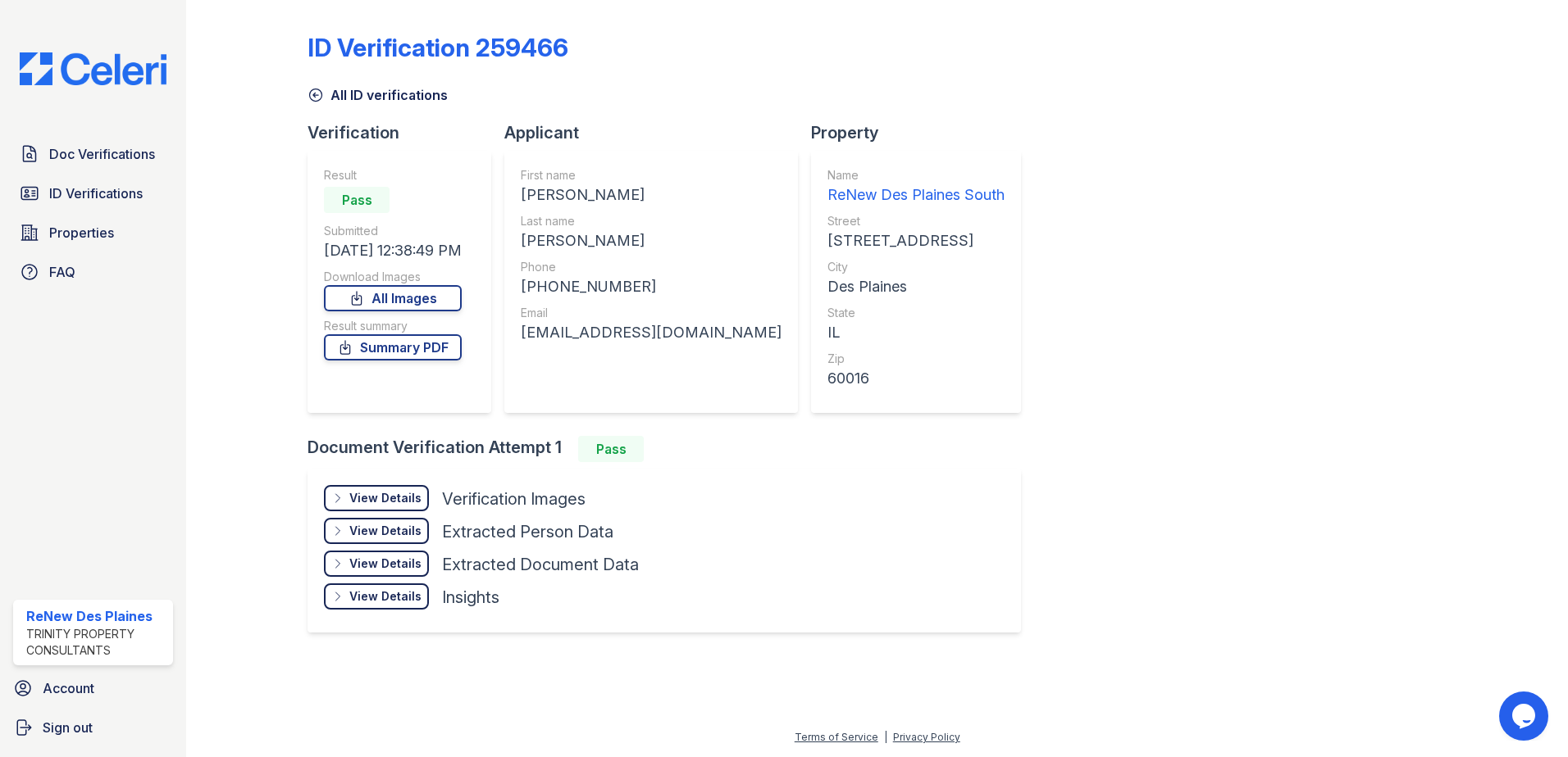
click at [374, 503] on div "View Details" at bounding box center [386, 498] width 72 height 17
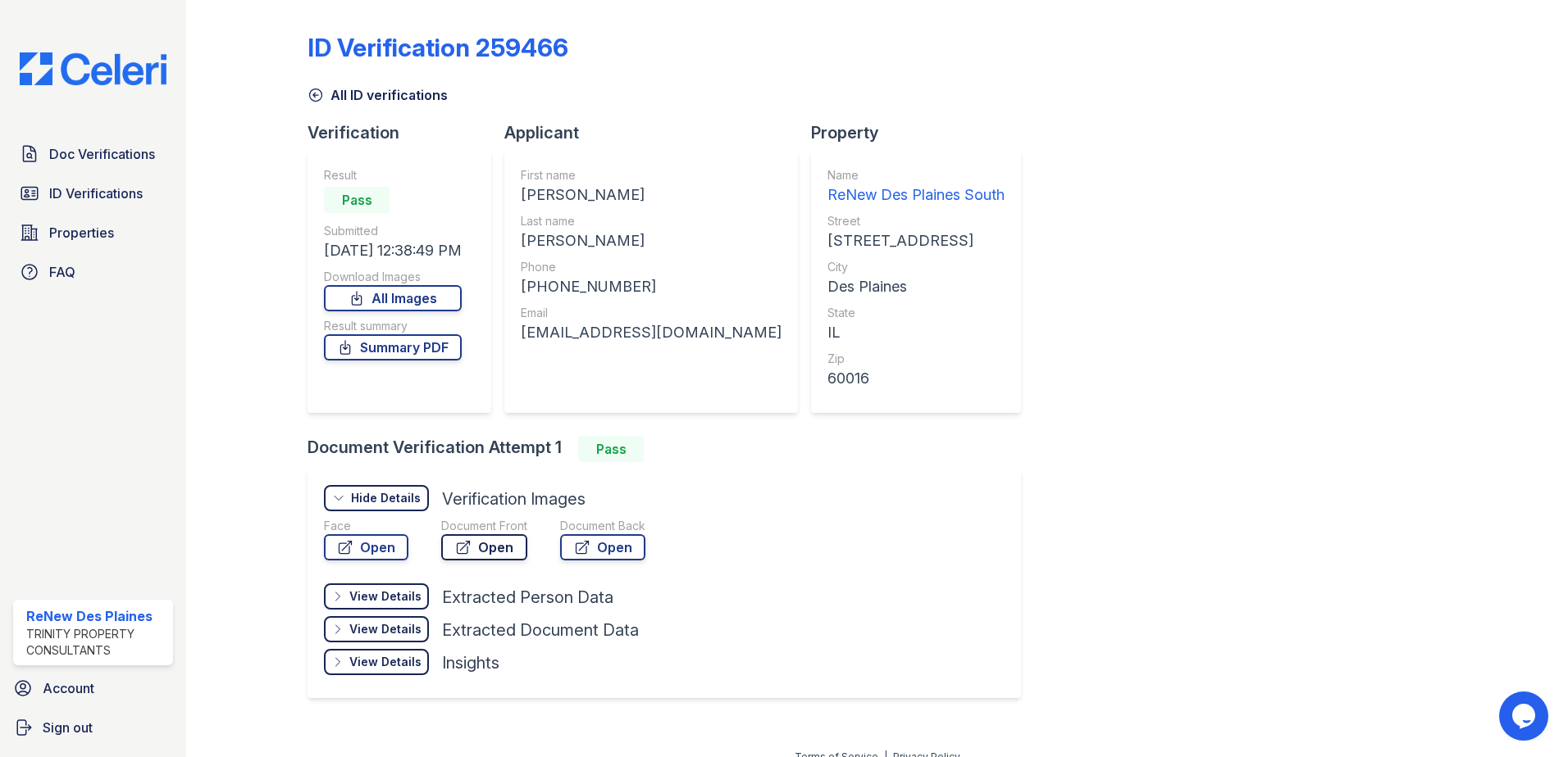
click at [481, 547] on link "Open" at bounding box center [484, 548] width 86 height 26
click at [312, 96] on icon at bounding box center [316, 95] width 17 height 17
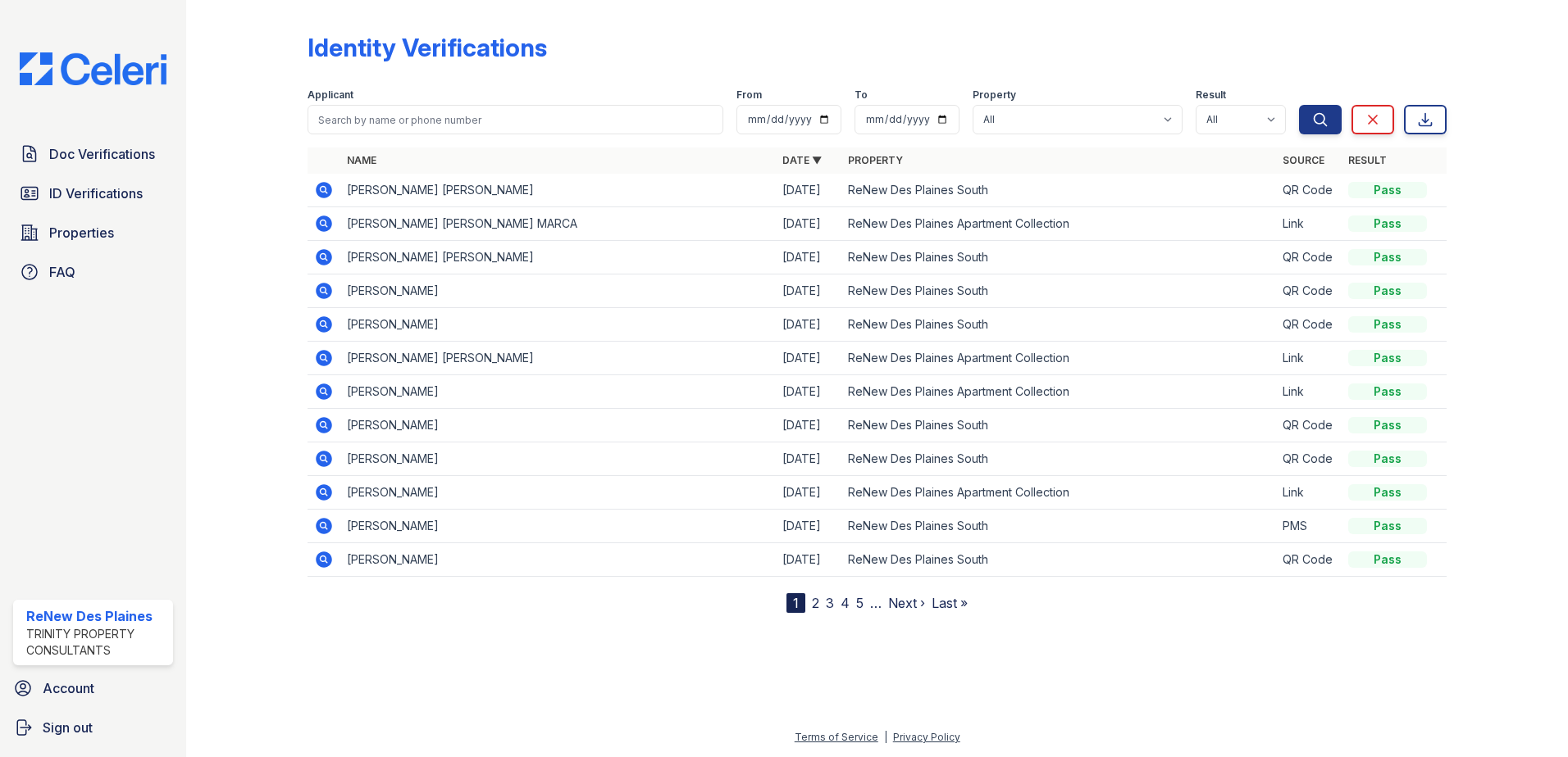
click at [862, 602] on link "5" at bounding box center [860, 603] width 7 height 17
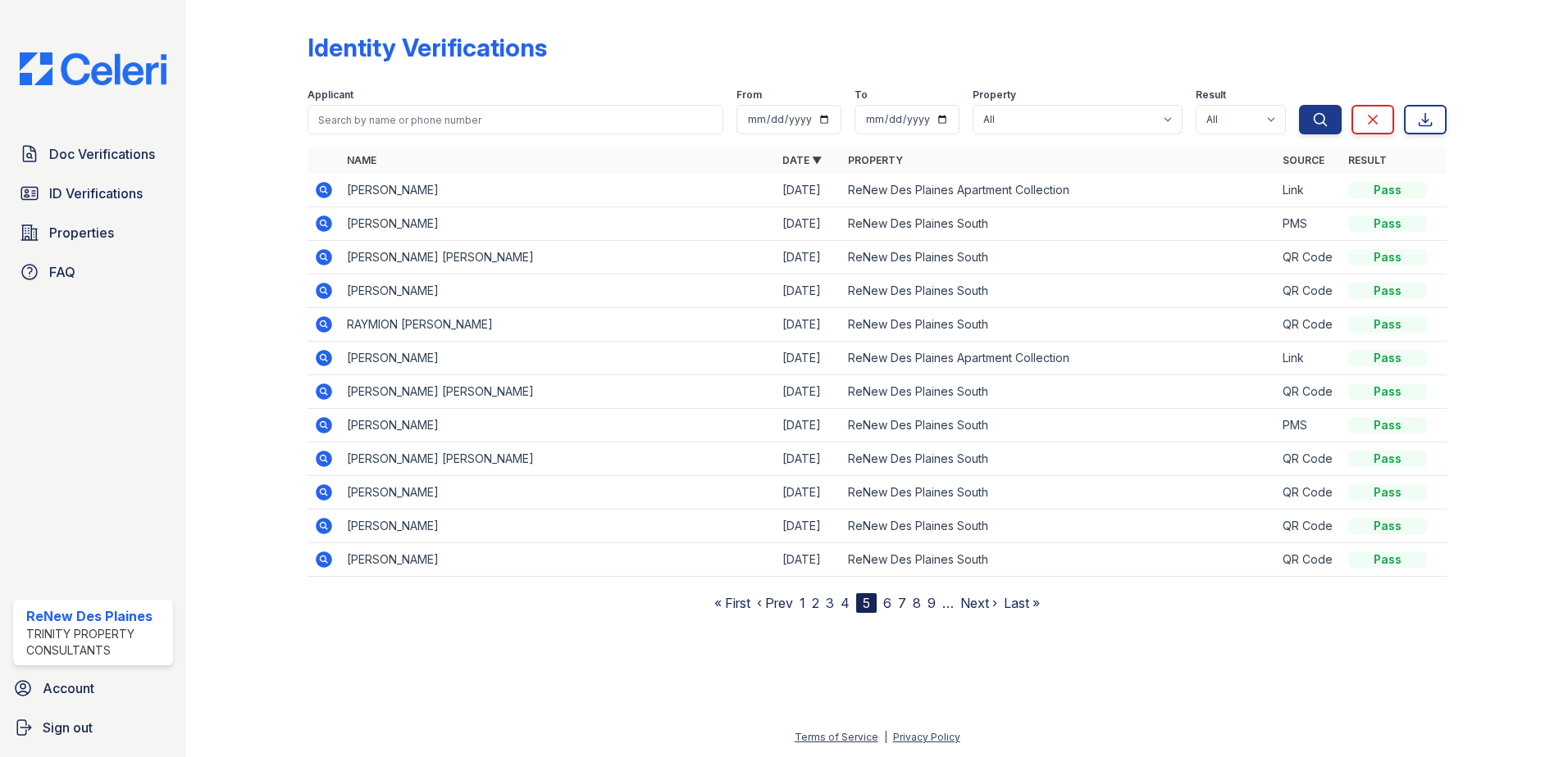
click at [906, 599] on link "7" at bounding box center [901, 603] width 8 height 17
